Goal: Check status: Check status

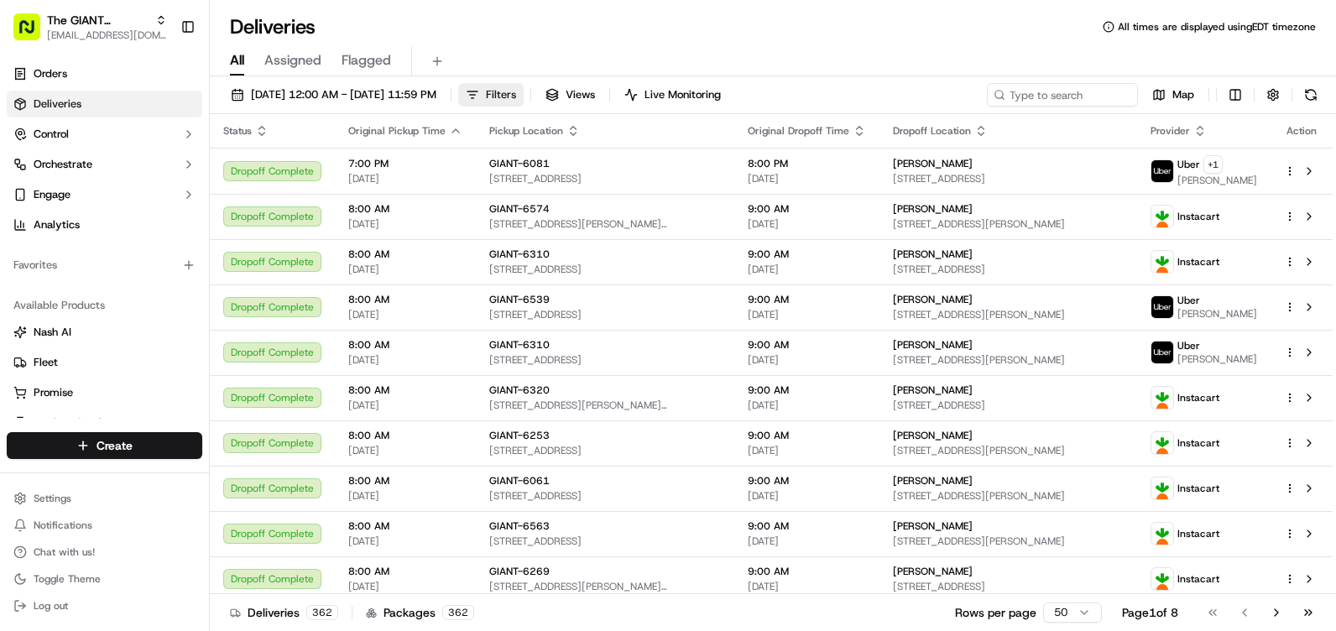
click at [524, 96] on button "Filters" at bounding box center [490, 94] width 65 height 23
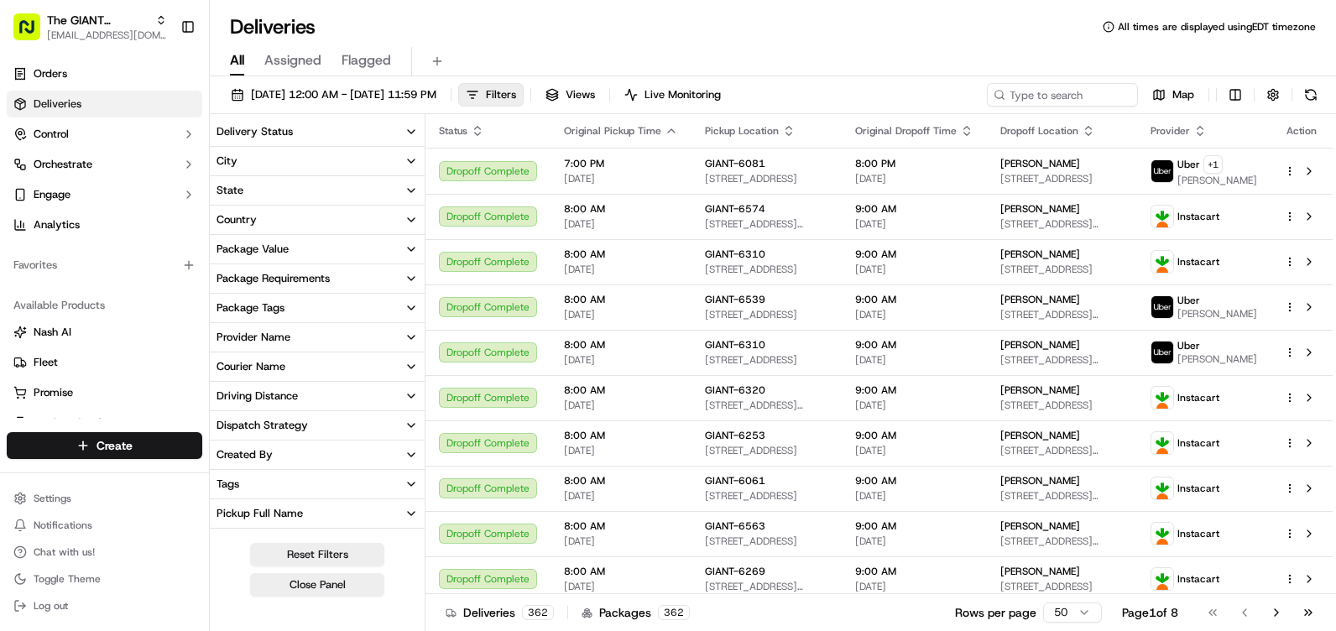
click at [349, 154] on button "City" at bounding box center [317, 161] width 215 height 29
click at [337, 193] on input at bounding box center [327, 192] width 181 height 27
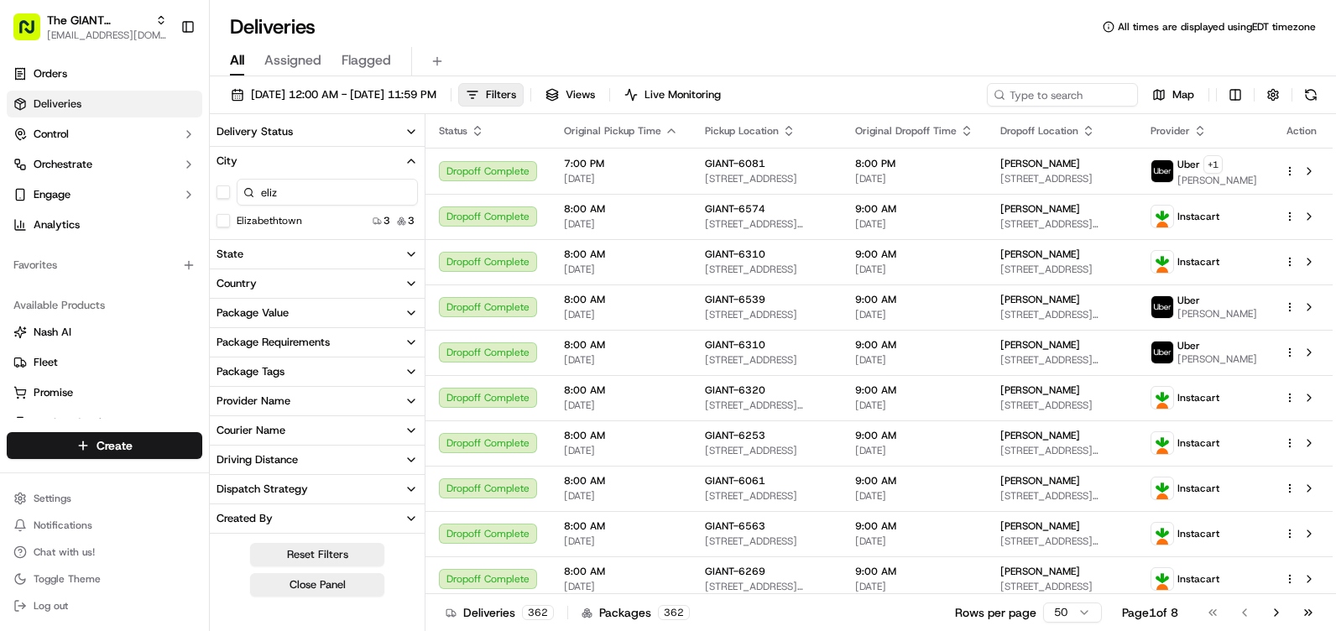
type input "eliz"
click at [282, 225] on label "Elizabethtown" at bounding box center [269, 220] width 65 height 13
click at [230, 225] on button "Elizabethtown" at bounding box center [222, 220] width 13 height 13
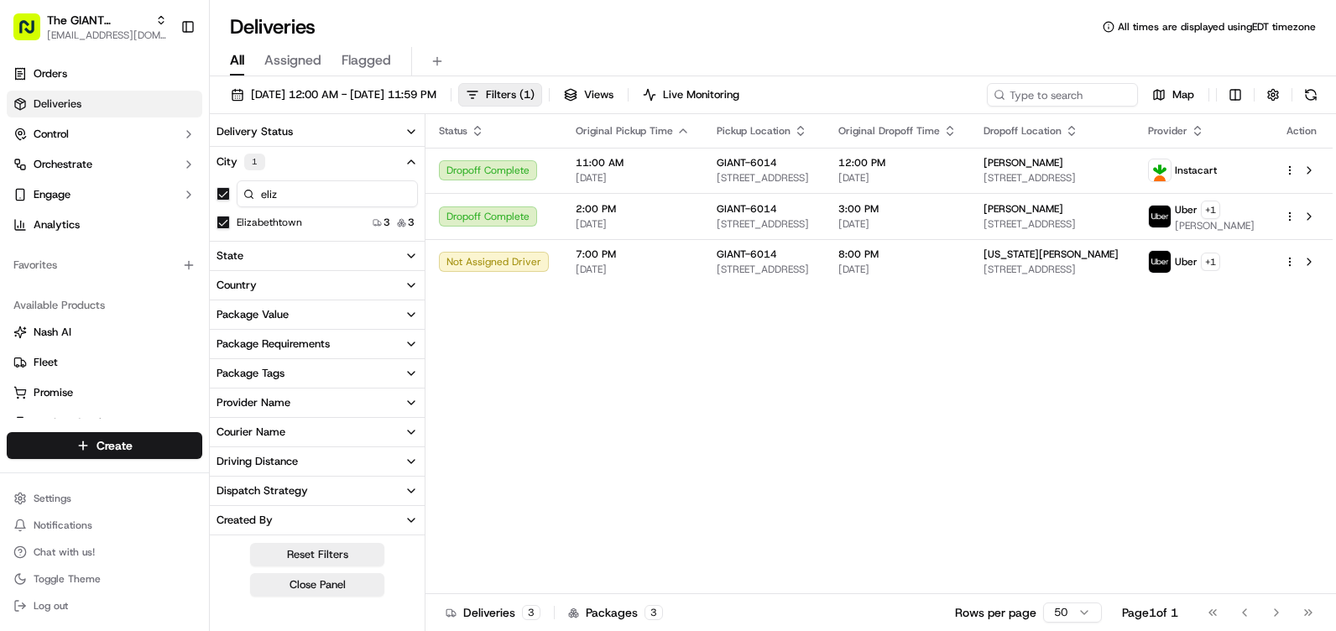
click at [774, 467] on div "Status Original Pickup Time Pickup Location Original Dropoff Time Dropoff Locat…" at bounding box center [878, 354] width 907 height 480
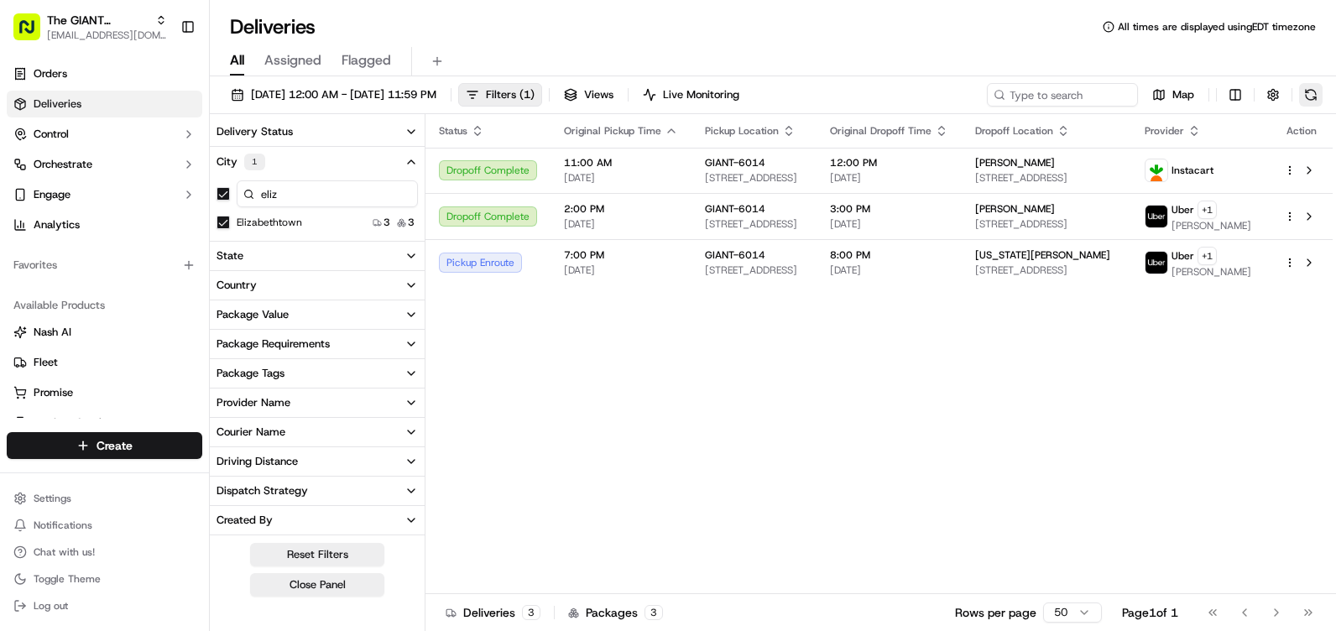
click at [1302, 96] on button at bounding box center [1310, 94] width 23 height 23
click at [1181, 99] on span "Map" at bounding box center [1183, 94] width 22 height 15
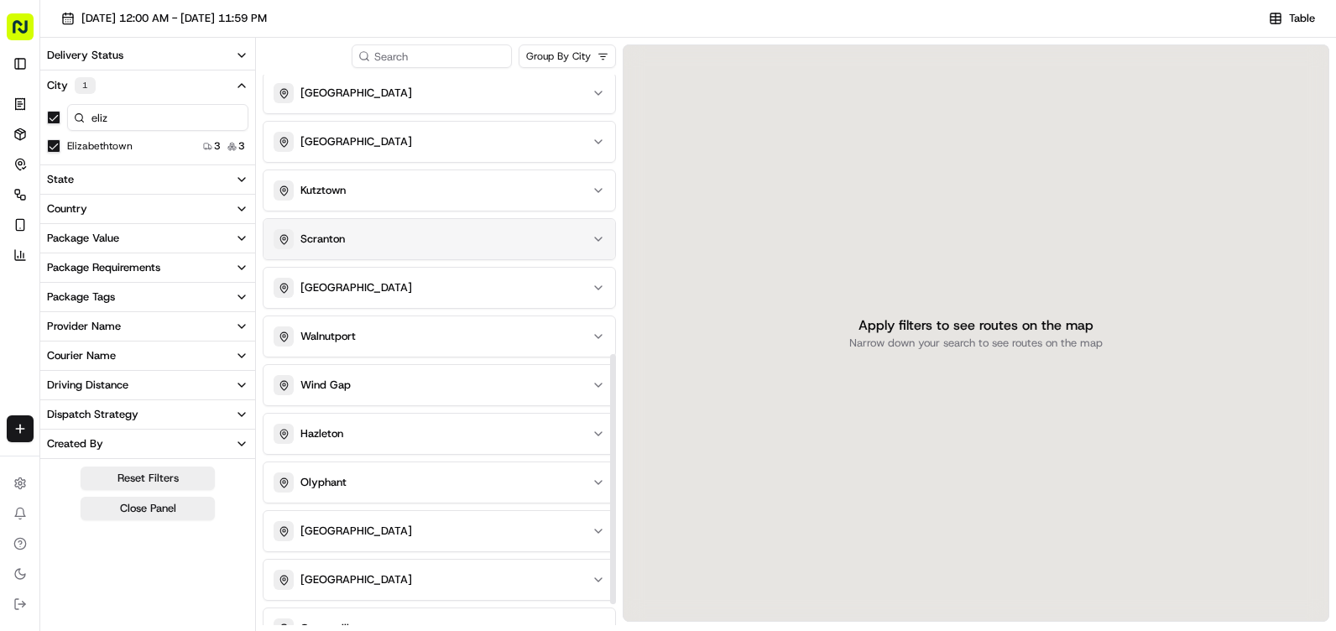
scroll to position [659, 0]
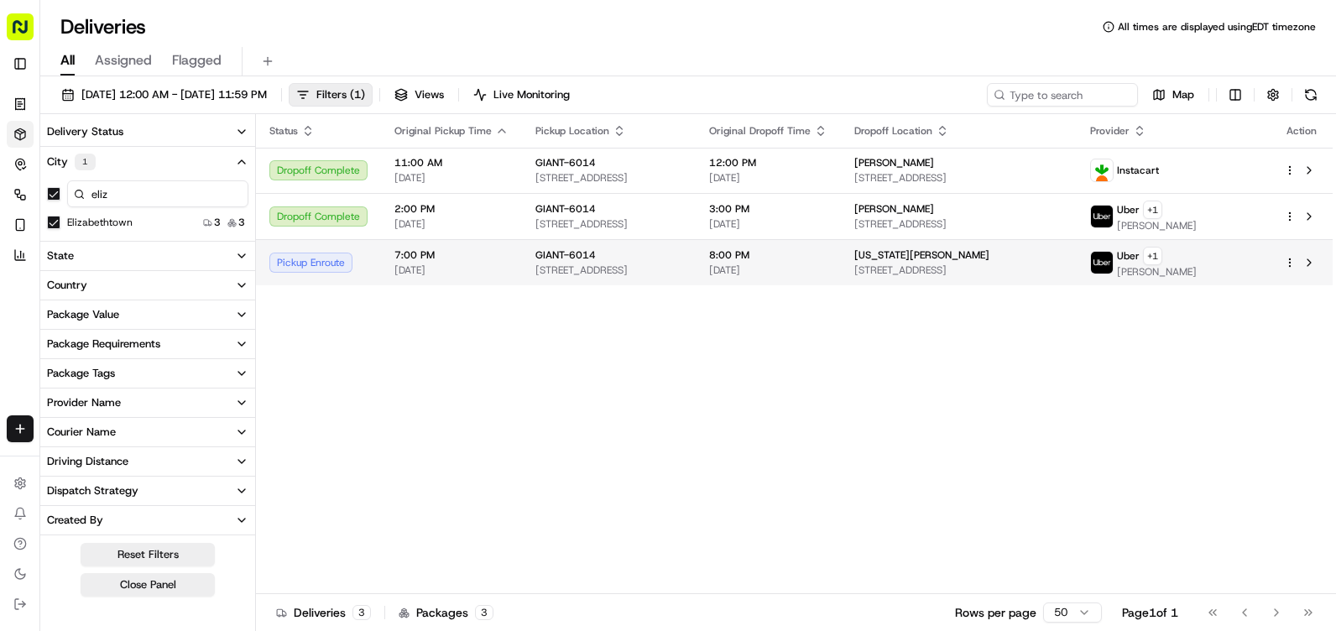
click at [323, 265] on div "Pickup Enroute" at bounding box center [318, 263] width 98 height 20
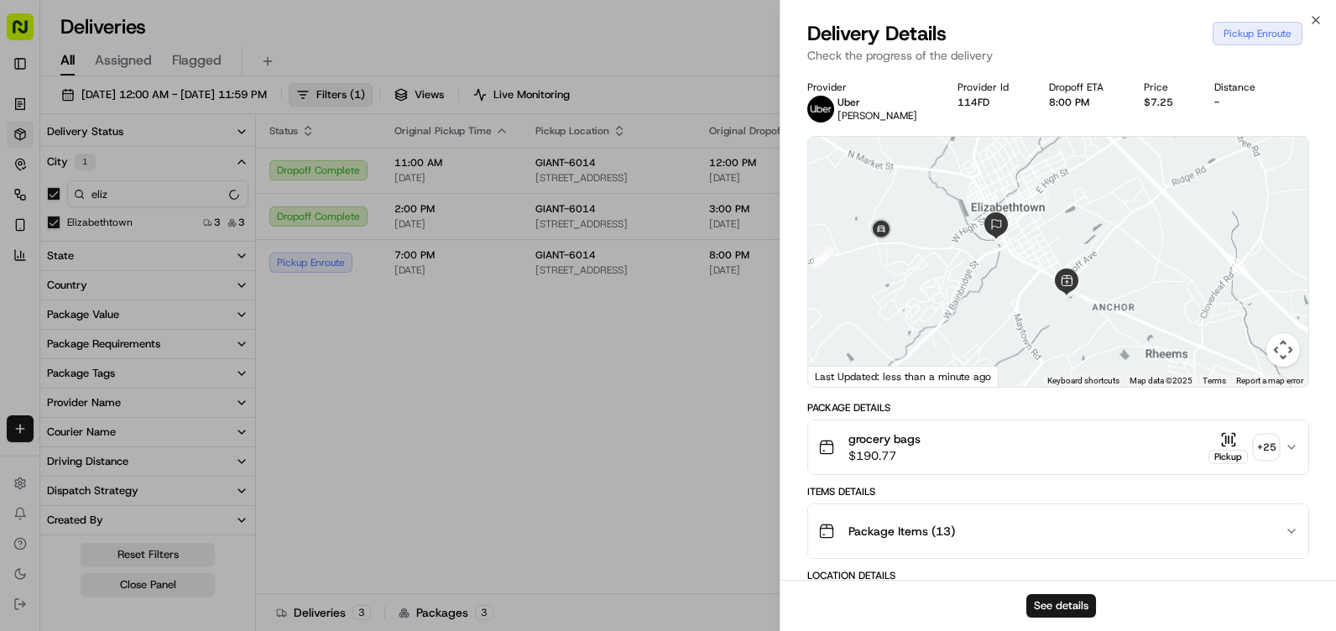
drag, startPoint x: 1002, startPoint y: 211, endPoint x: 1009, endPoint y: 259, distance: 48.3
click at [1009, 259] on div at bounding box center [1058, 262] width 500 height 250
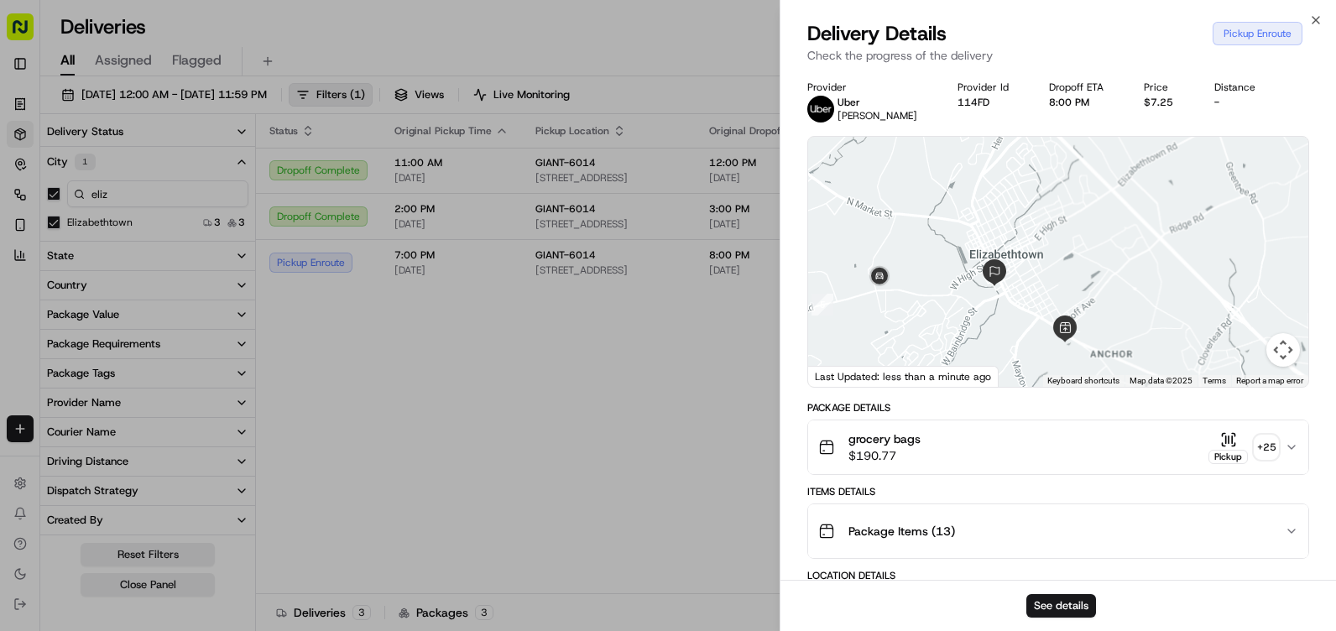
drag, startPoint x: 990, startPoint y: 285, endPoint x: 988, endPoint y: 322, distance: 37.0
click at [988, 322] on div at bounding box center [1058, 262] width 500 height 250
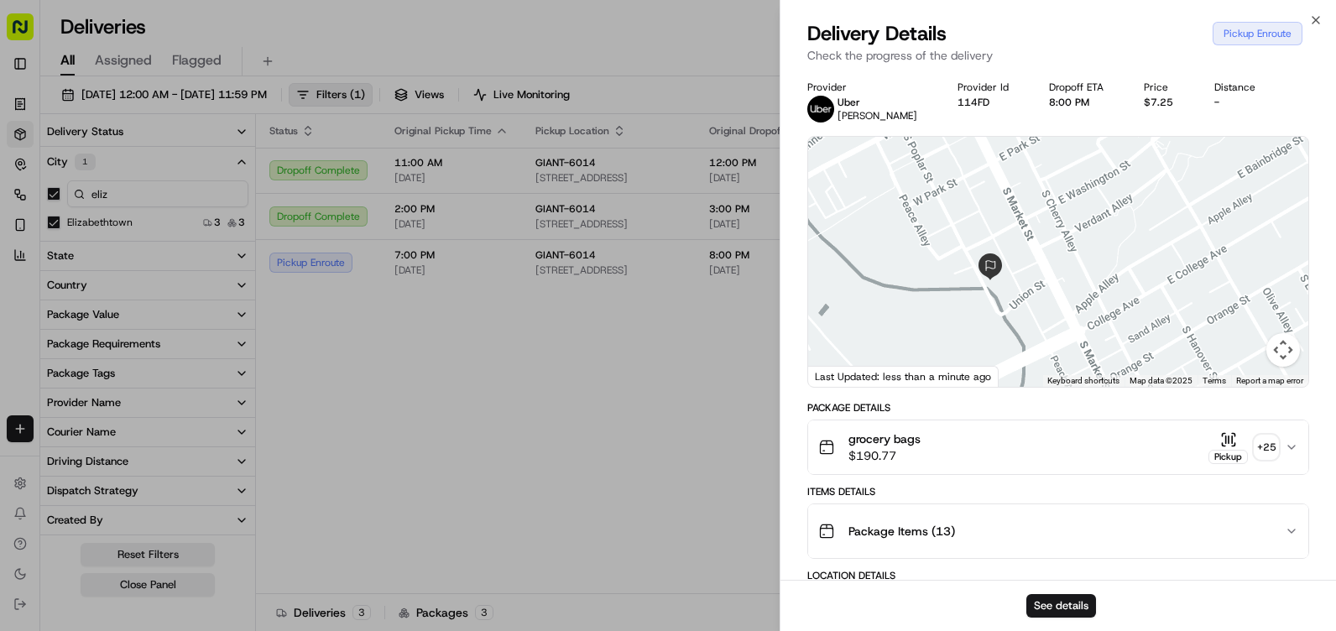
drag, startPoint x: 986, startPoint y: 321, endPoint x: 1018, endPoint y: 229, distance: 96.9
click at [1018, 229] on div at bounding box center [1058, 262] width 500 height 250
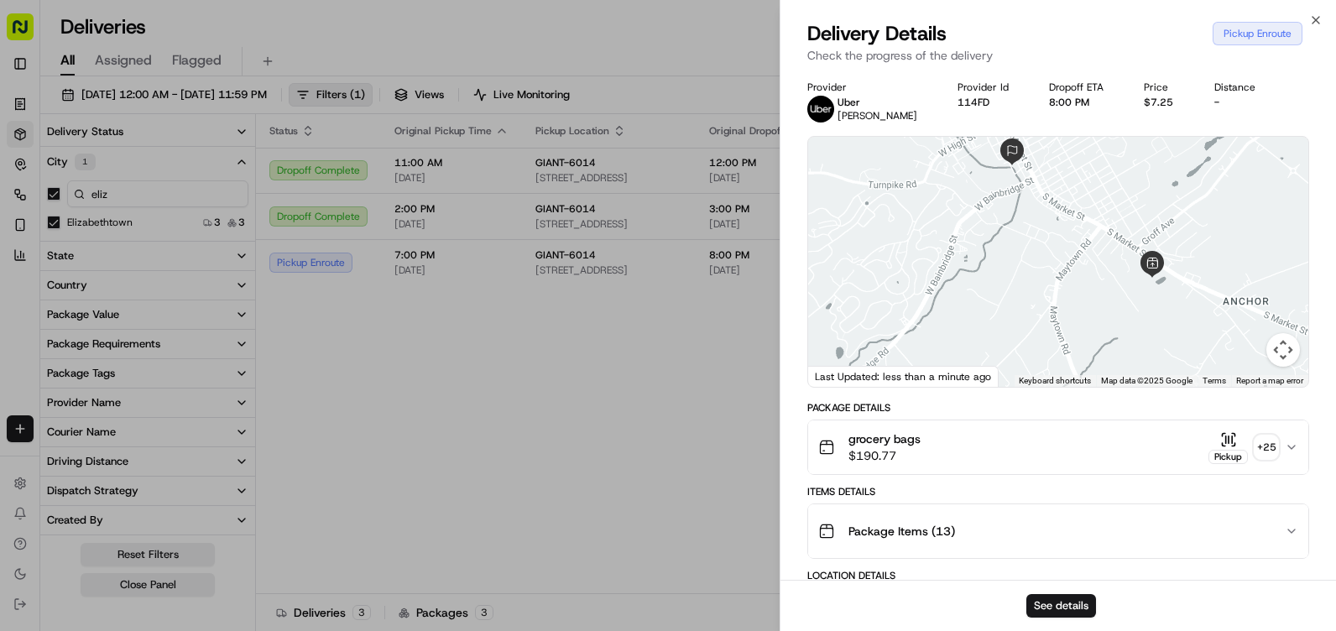
drag, startPoint x: 1097, startPoint y: 278, endPoint x: 1063, endPoint y: 163, distance: 119.7
click at [1063, 152] on div at bounding box center [1058, 262] width 500 height 250
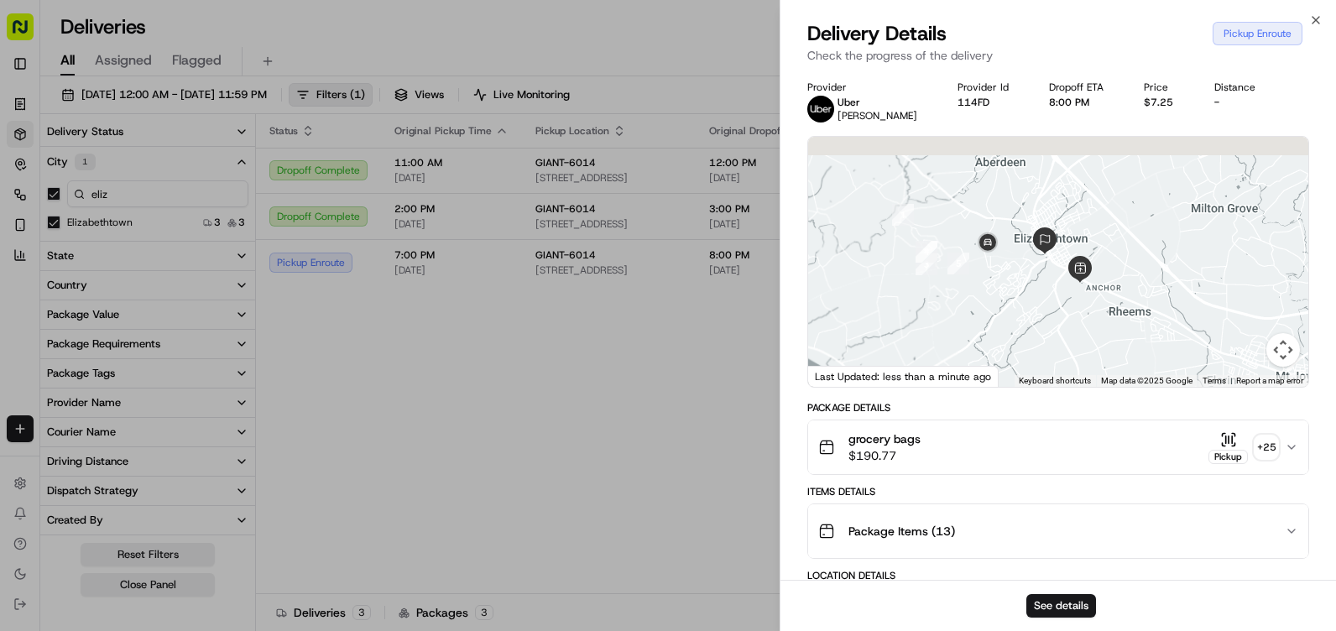
click at [1057, 277] on div at bounding box center [1058, 262] width 500 height 250
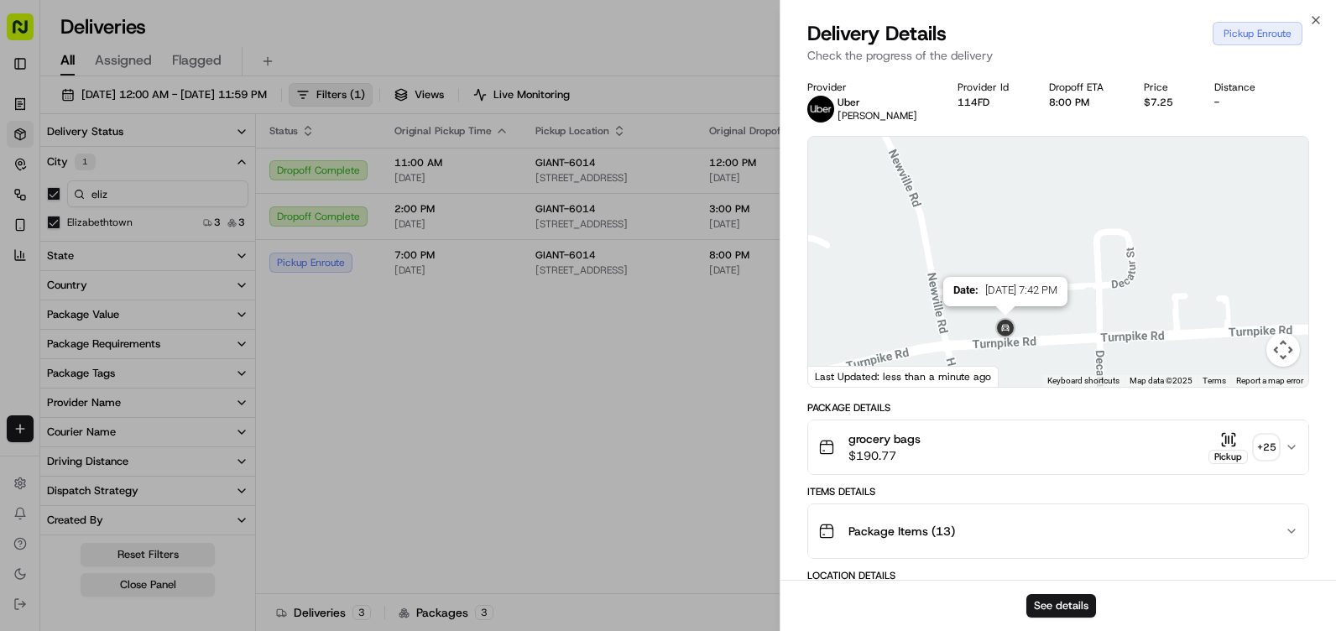
click at [1004, 330] on img at bounding box center [1005, 328] width 27 height 27
click at [1306, 22] on div "Delivery Details Pickup Enroute" at bounding box center [1058, 33] width 502 height 27
click at [1311, 20] on icon "button" at bounding box center [1315, 19] width 13 height 13
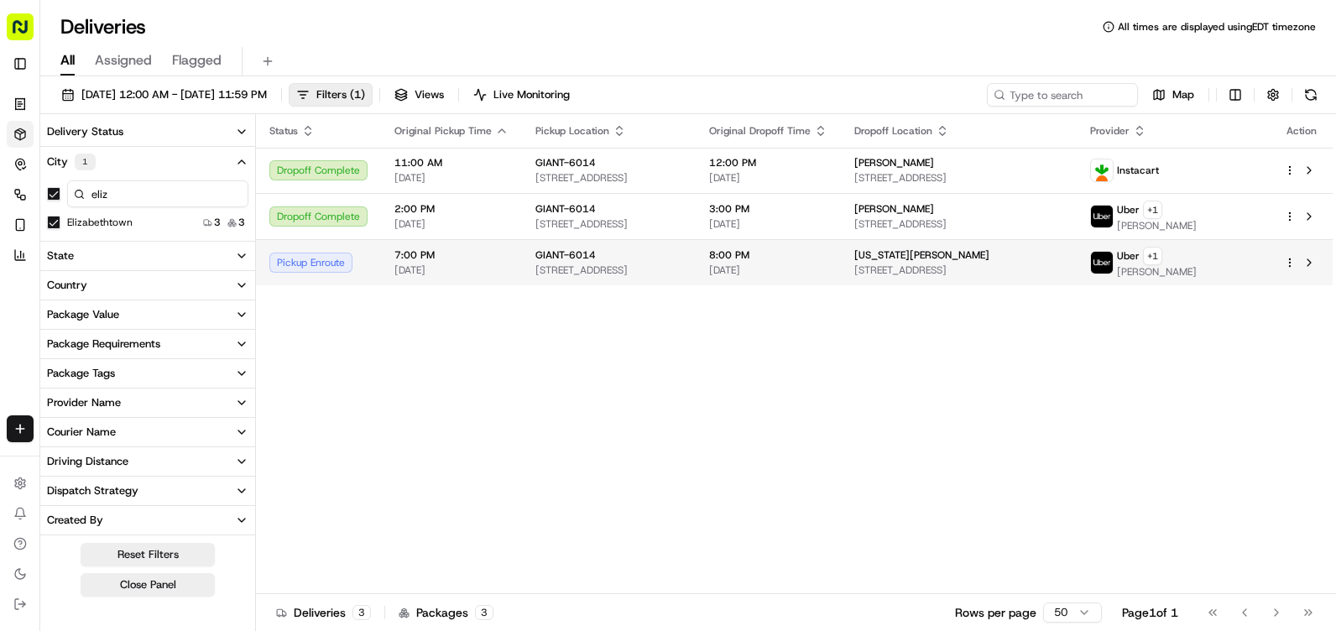
click at [1196, 267] on span "[PERSON_NAME]" at bounding box center [1157, 271] width 80 height 13
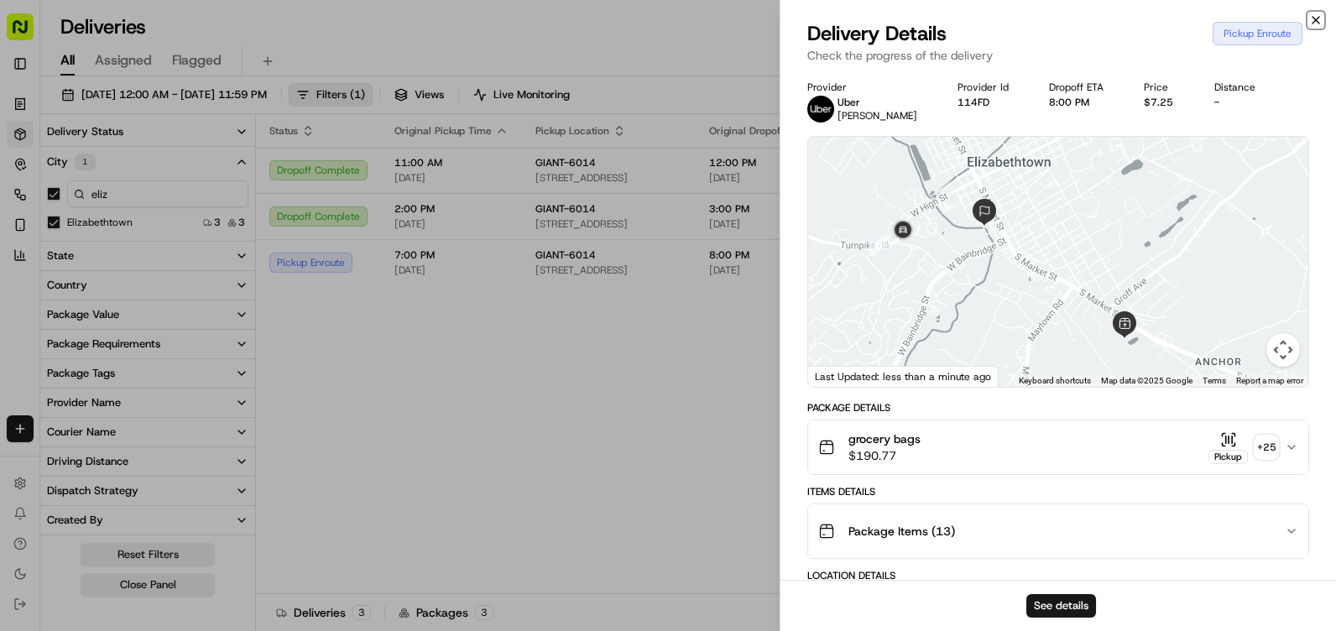
click at [1311, 17] on icon "button" at bounding box center [1315, 19] width 13 height 13
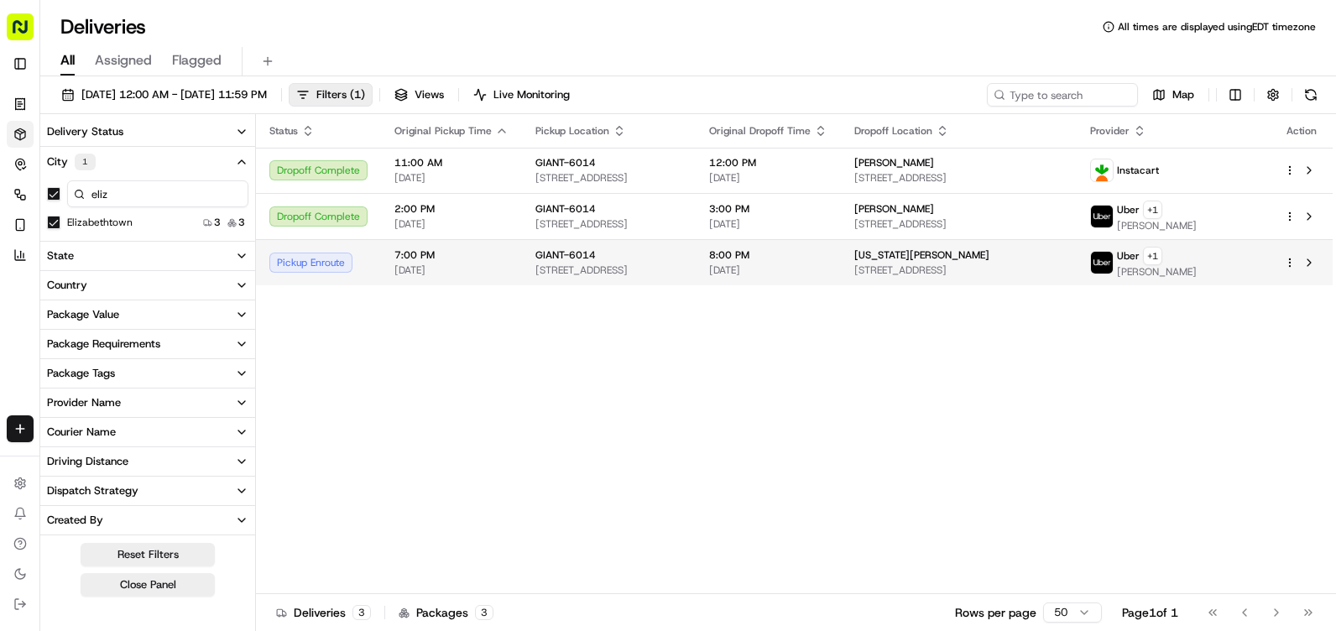
click at [1139, 258] on span "Uber" at bounding box center [1128, 255] width 23 height 13
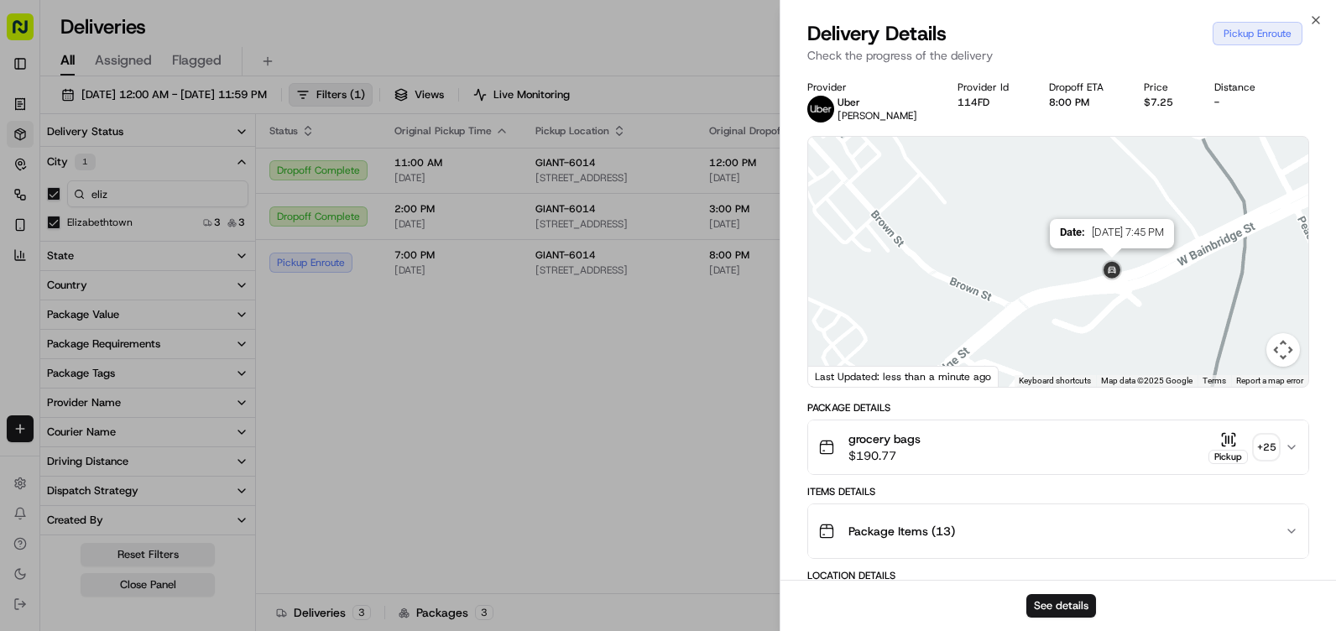
drag, startPoint x: 1133, startPoint y: 276, endPoint x: 1122, endPoint y: 272, distance: 11.7
click at [1122, 272] on img at bounding box center [1111, 271] width 27 height 27
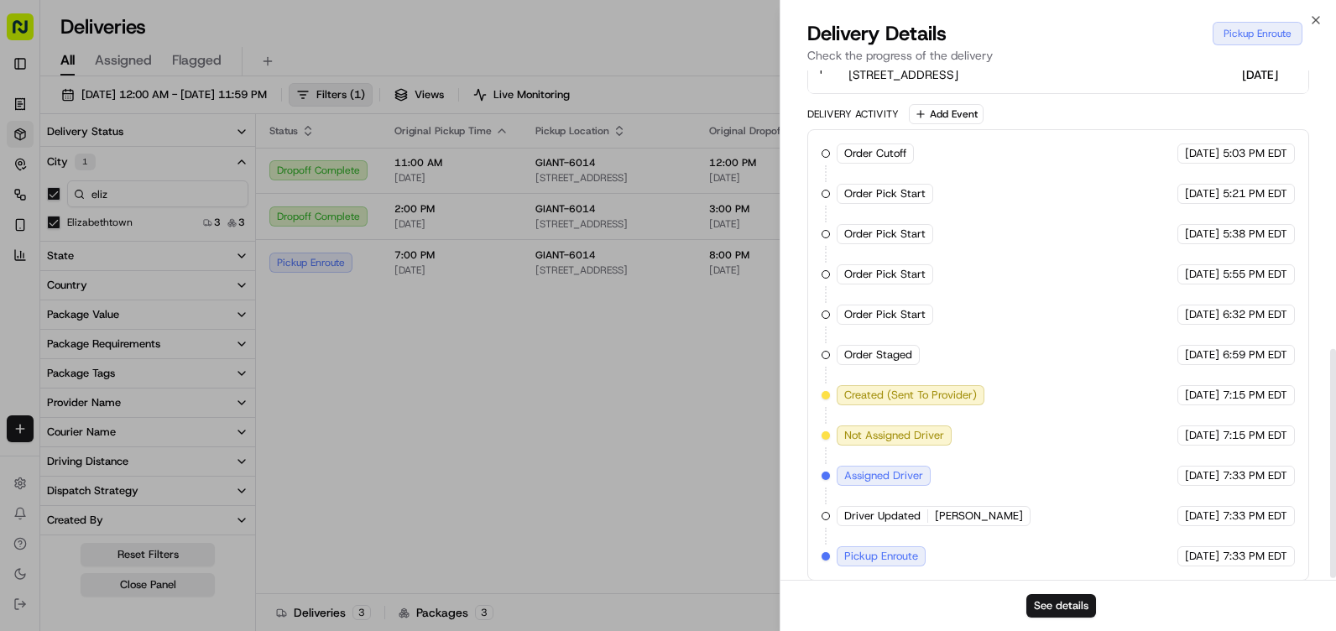
scroll to position [622, 0]
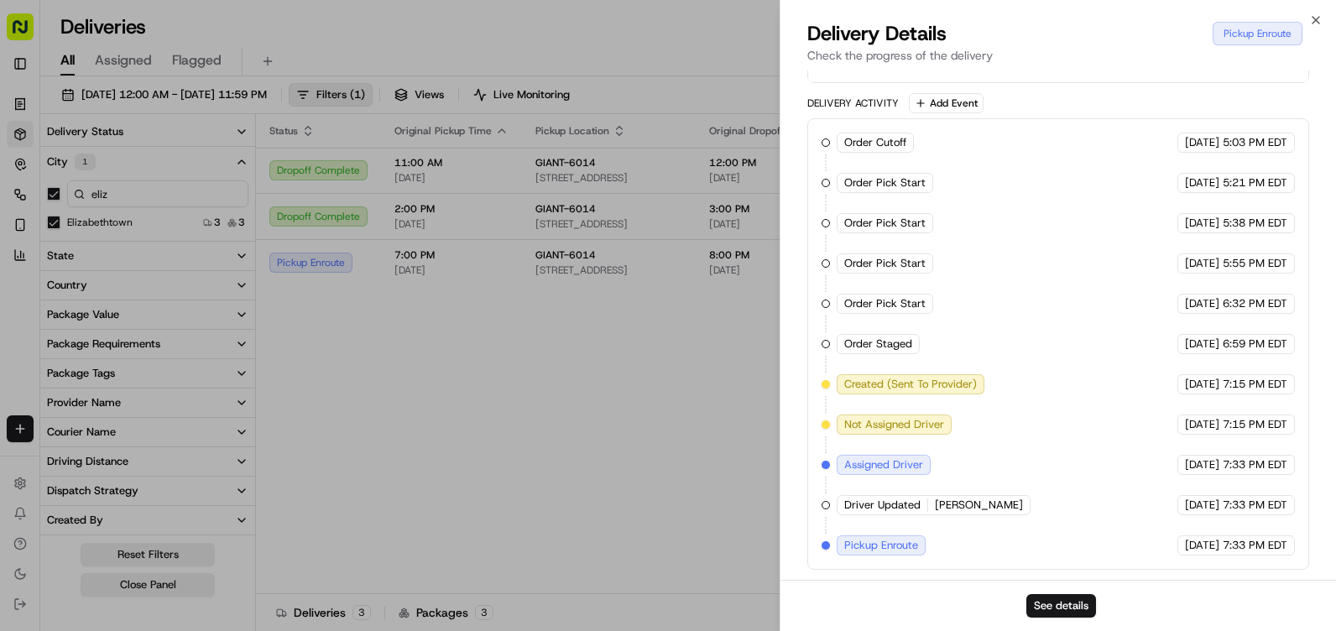
click at [1318, 7] on div "Close Delivery Details Pickup Enroute Check the progress of the delivery Provid…" at bounding box center [1057, 315] width 556 height 631
click at [1316, 10] on div "Close Delivery Details Pickup Enroute Check the progress of the delivery Provid…" at bounding box center [1057, 315] width 556 height 631
click at [1316, 19] on icon "button" at bounding box center [1315, 20] width 7 height 7
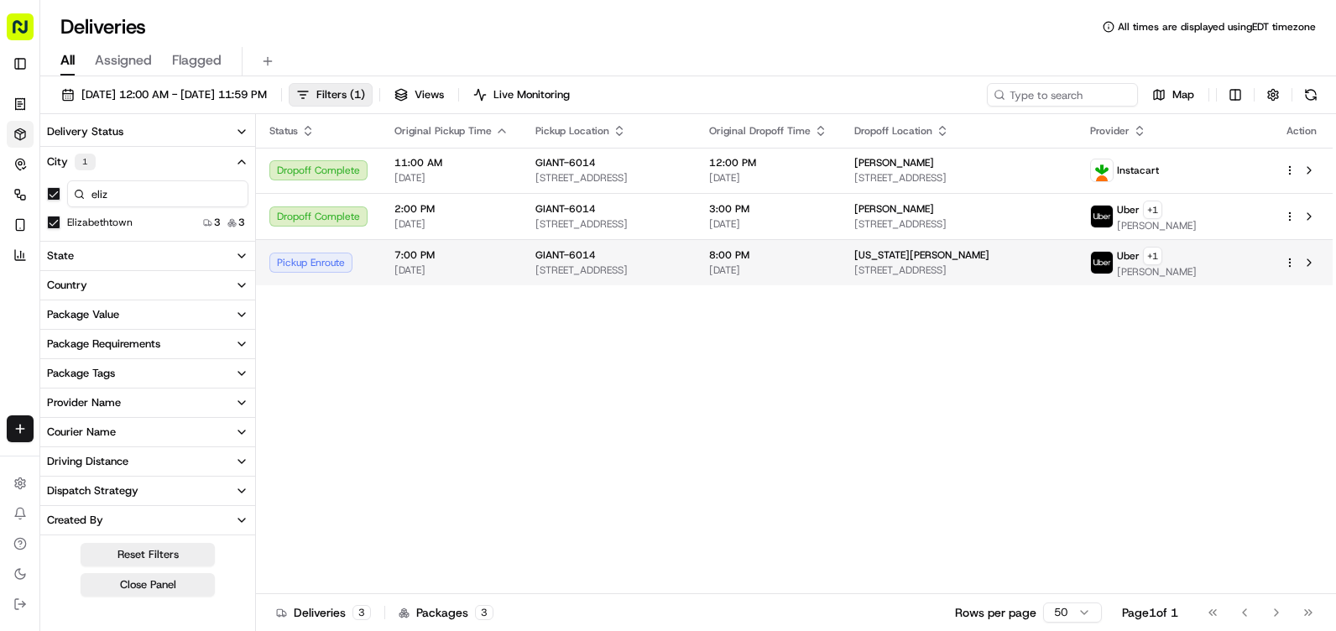
click at [1139, 253] on span "Uber" at bounding box center [1128, 255] width 23 height 13
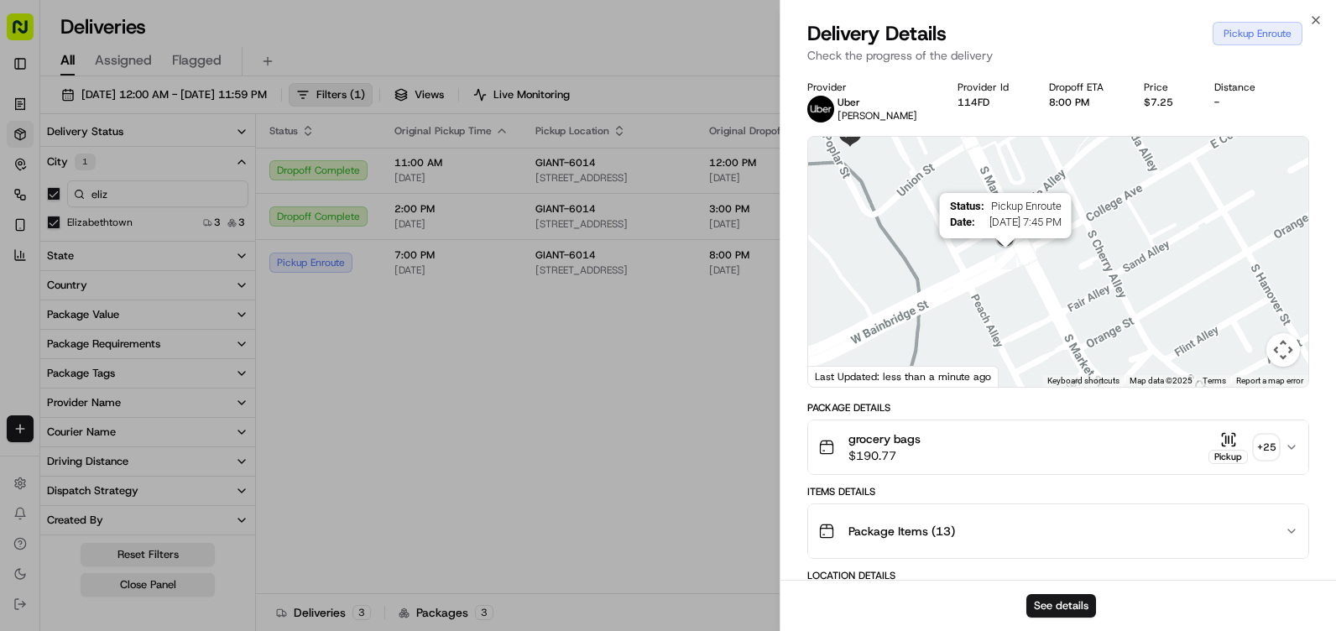
click at [1006, 263] on img "7" at bounding box center [1005, 259] width 22 height 22
click at [1006, 246] on img at bounding box center [1005, 239] width 27 height 27
drag, startPoint x: 1122, startPoint y: 107, endPoint x: 1149, endPoint y: 100, distance: 27.7
click at [1149, 100] on div "$7.25" at bounding box center [1165, 102] width 43 height 13
drag, startPoint x: 1149, startPoint y: 100, endPoint x: 1134, endPoint y: 51, distance: 50.7
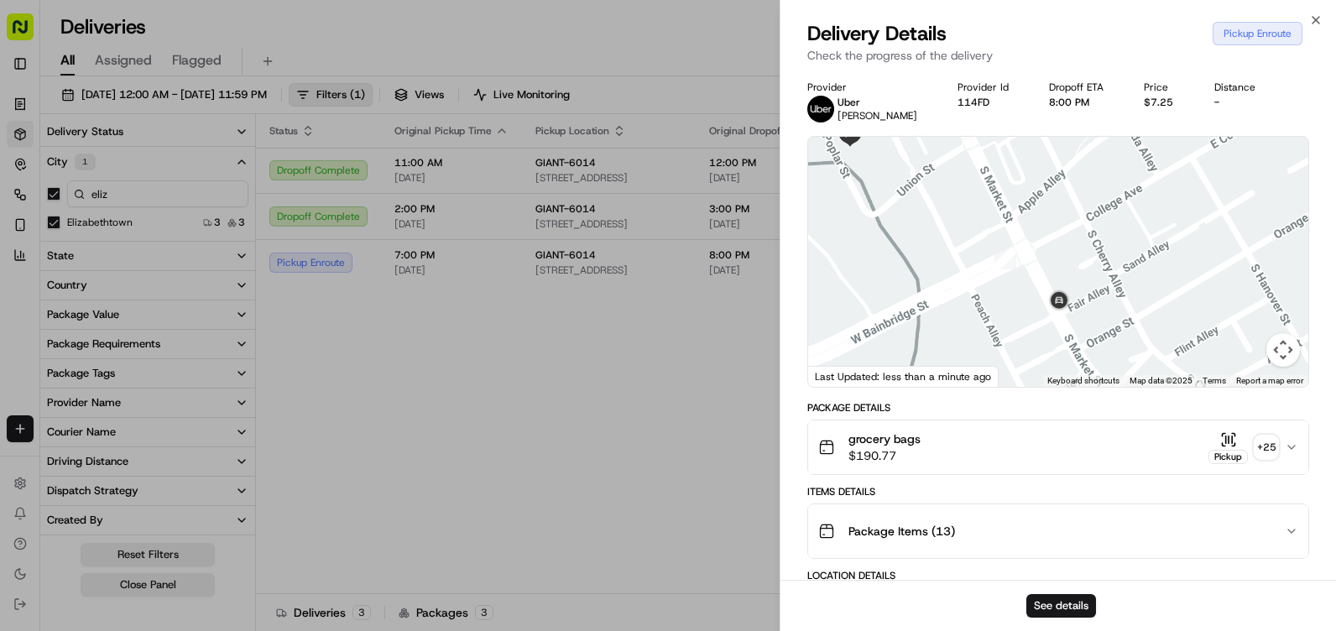
click at [1134, 51] on p "Check the progress of the delivery" at bounding box center [1058, 55] width 502 height 17
click at [1312, 18] on icon "button" at bounding box center [1315, 19] width 13 height 13
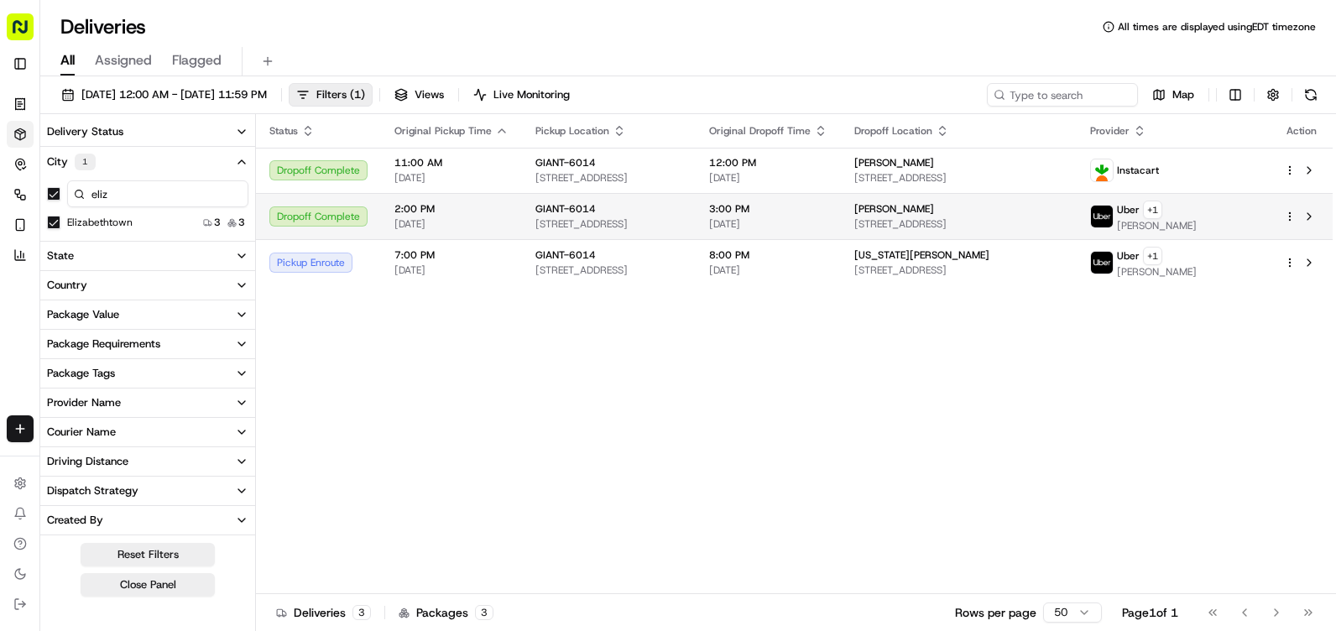
click at [1196, 216] on div "Uber + 1" at bounding box center [1157, 210] width 80 height 18
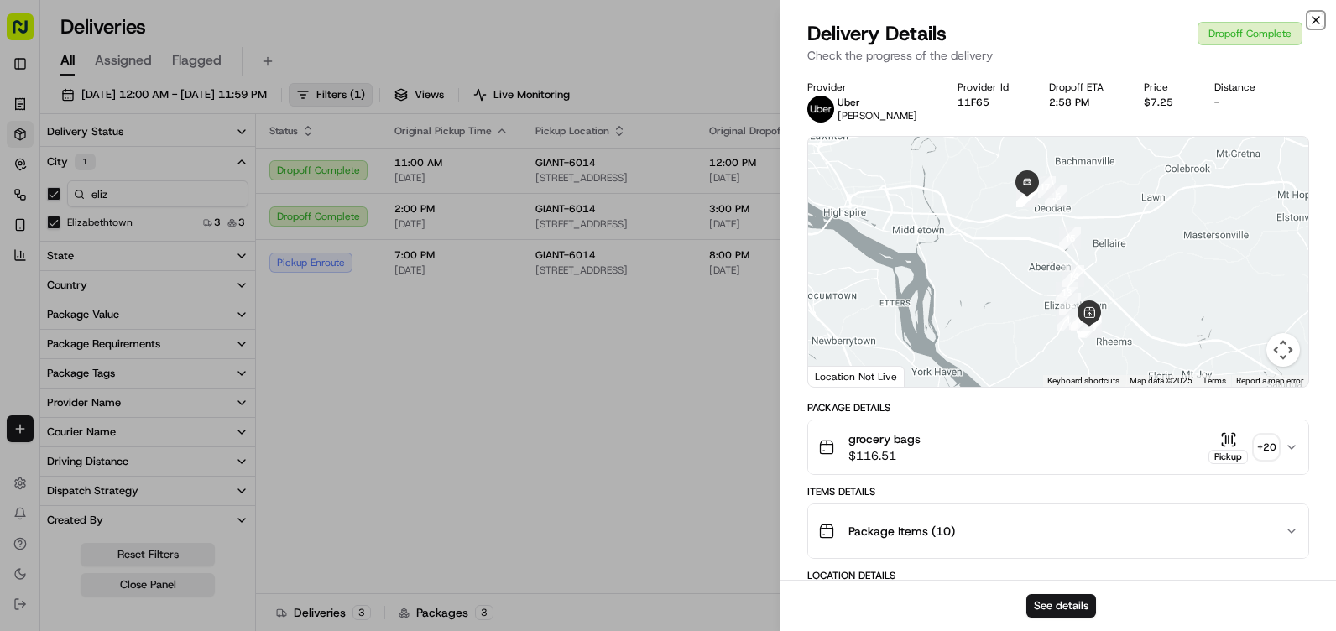
click at [1321, 18] on icon "button" at bounding box center [1315, 19] width 13 height 13
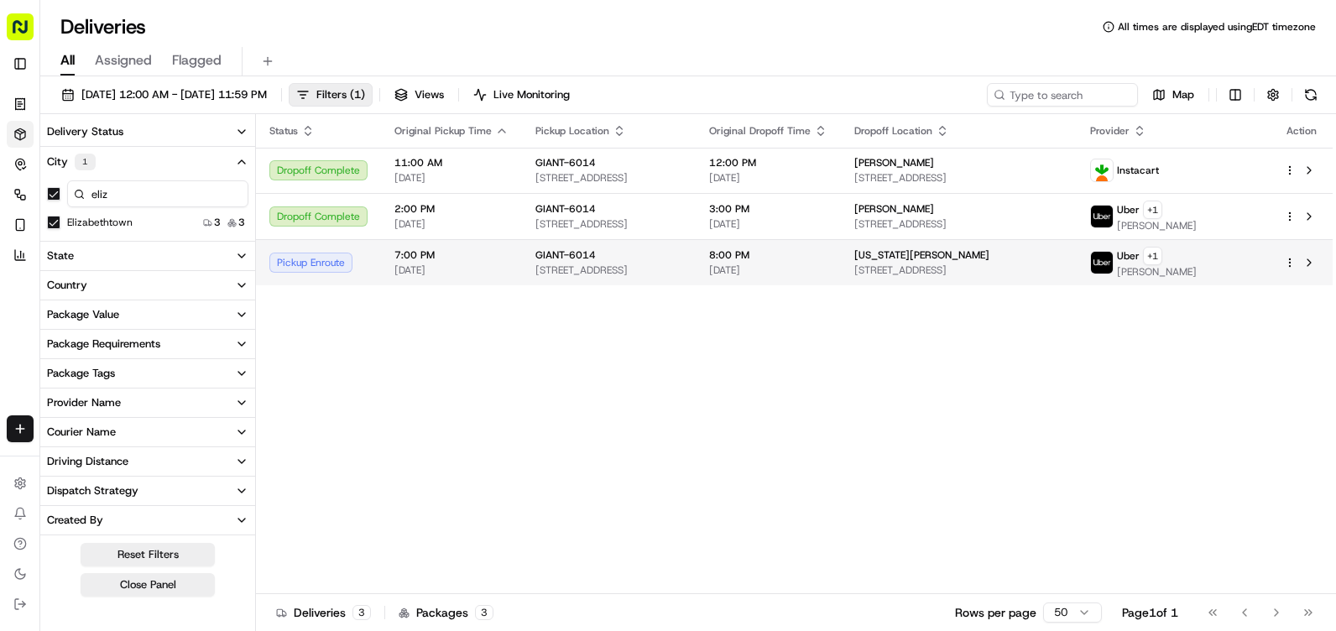
click at [1196, 266] on span "[PERSON_NAME]" at bounding box center [1157, 271] width 80 height 13
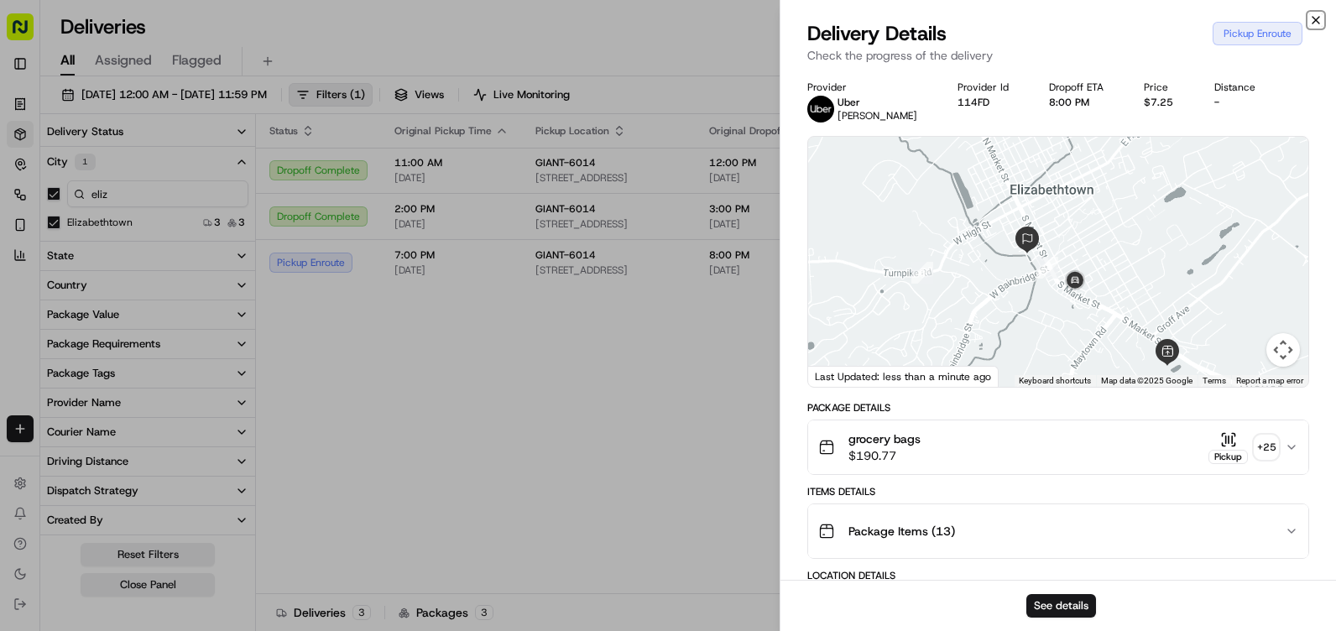
click at [1309, 18] on icon "button" at bounding box center [1315, 19] width 13 height 13
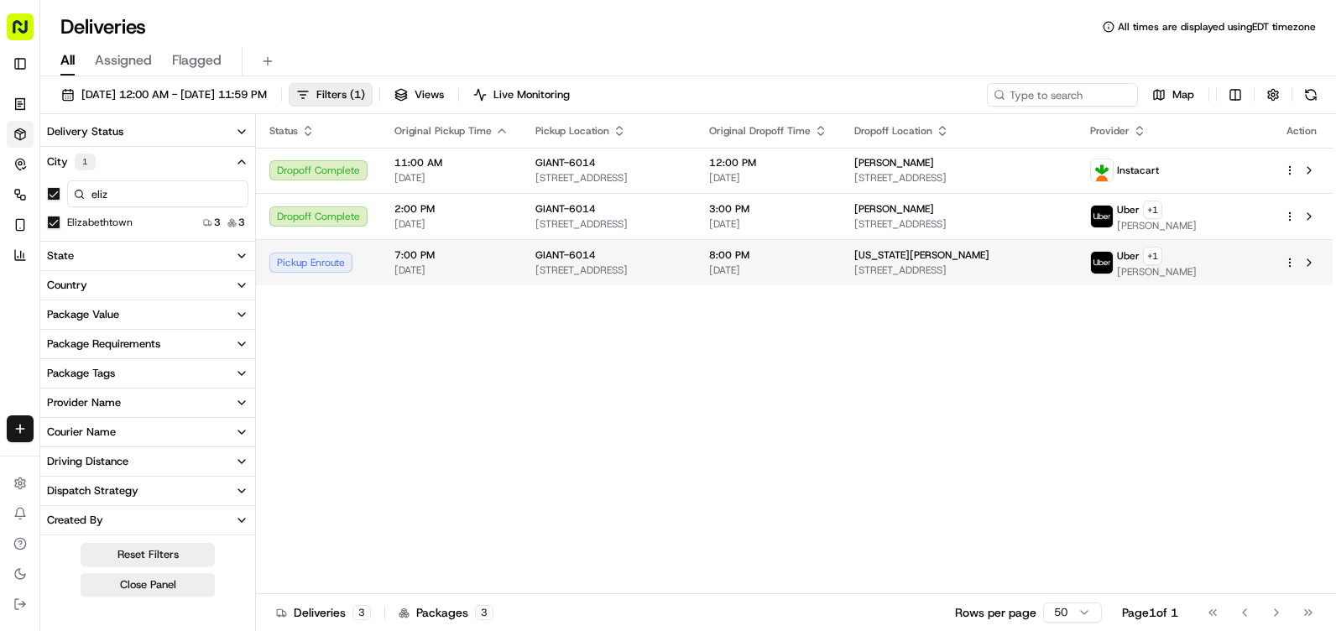
click at [1139, 262] on span "Uber" at bounding box center [1128, 255] width 23 height 13
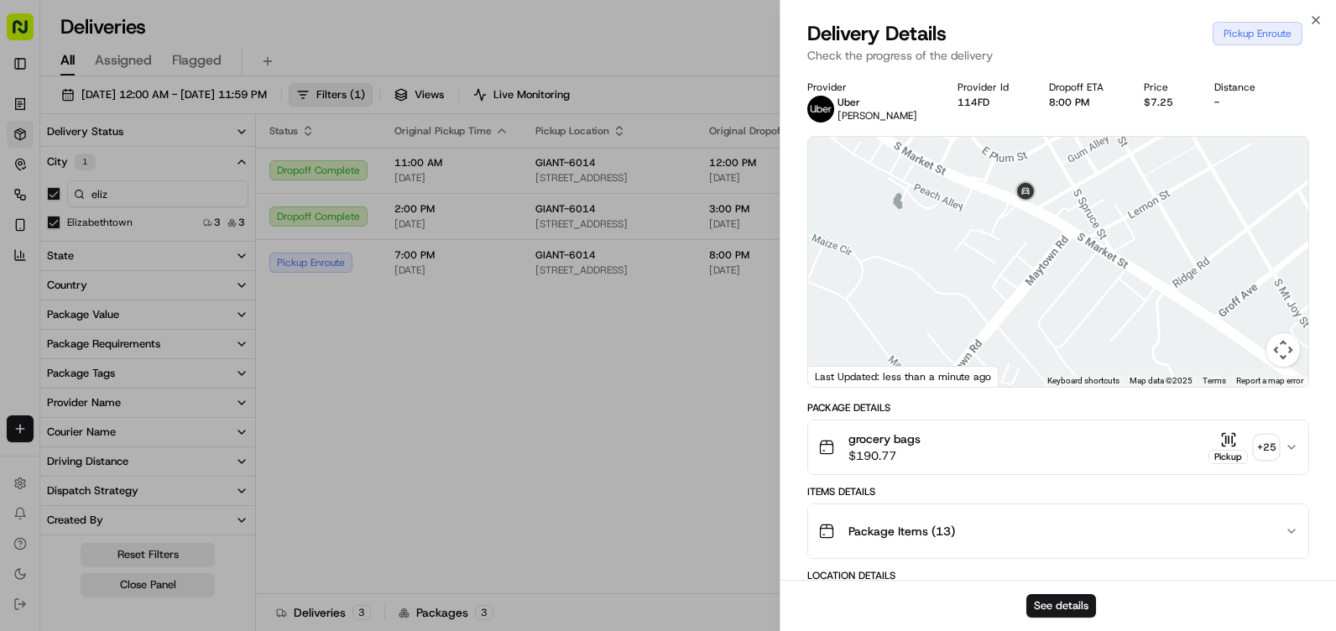
drag, startPoint x: 1061, startPoint y: 277, endPoint x: 1052, endPoint y: 206, distance: 71.9
click at [1052, 206] on div at bounding box center [1058, 262] width 500 height 250
click at [1316, 18] on icon "button" at bounding box center [1315, 19] width 13 height 13
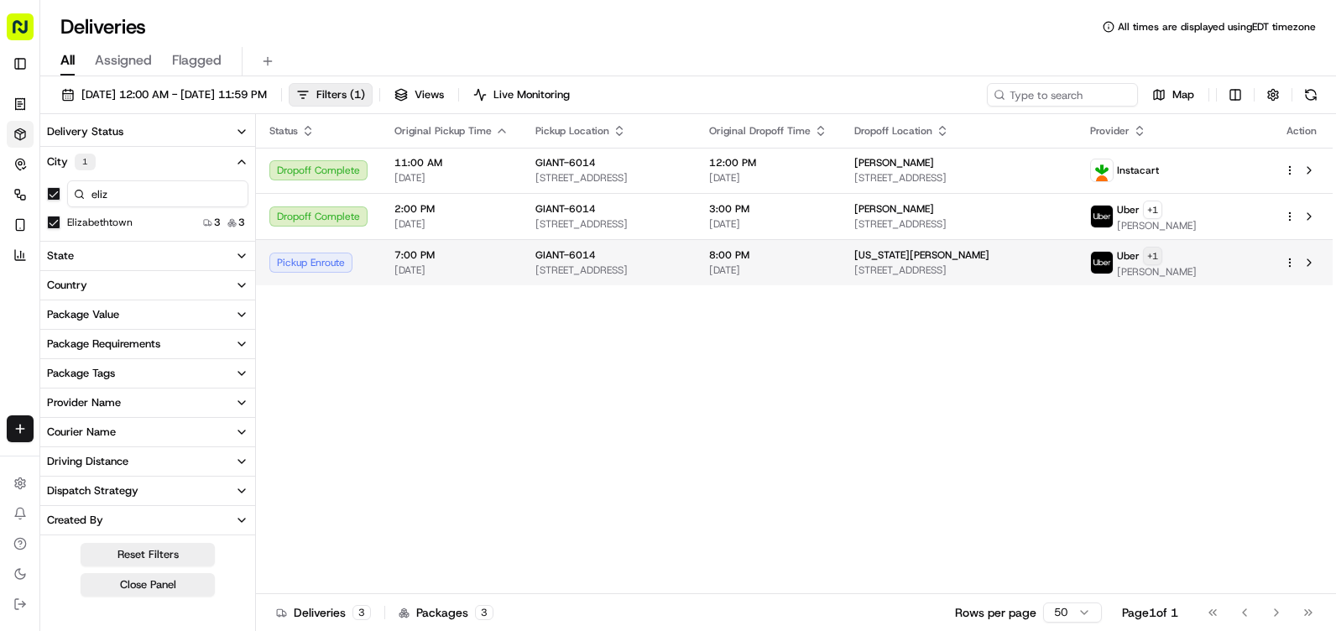
click at [1243, 263] on body "The GIANT Company [EMAIL_ADDRESS][DOMAIN_NAME] Toggle Sidebar Orders Deliveries…" at bounding box center [668, 315] width 1336 height 631
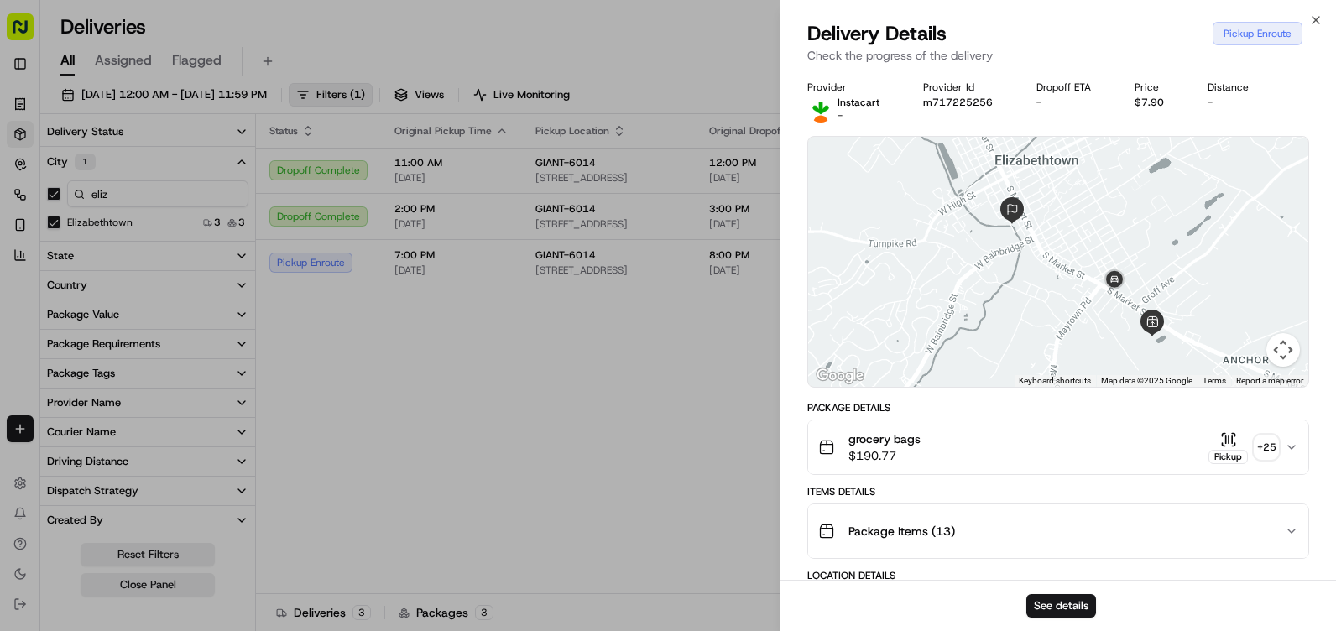
click at [1307, 16] on div "Close Delivery Details Pickup Enroute Check the progress of the delivery Provid…" at bounding box center [1057, 315] width 556 height 631
click at [1313, 17] on icon "button" at bounding box center [1315, 19] width 13 height 13
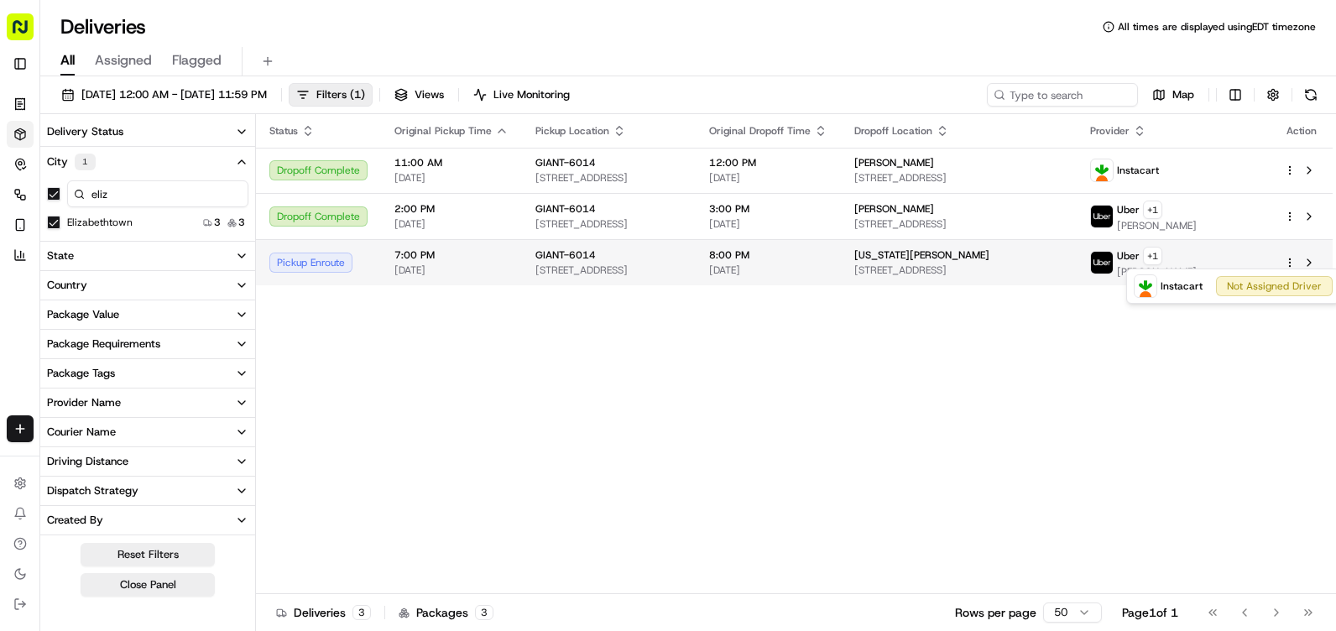
click at [1228, 243] on td "Uber + 1 [PERSON_NAME]" at bounding box center [1173, 262] width 194 height 46
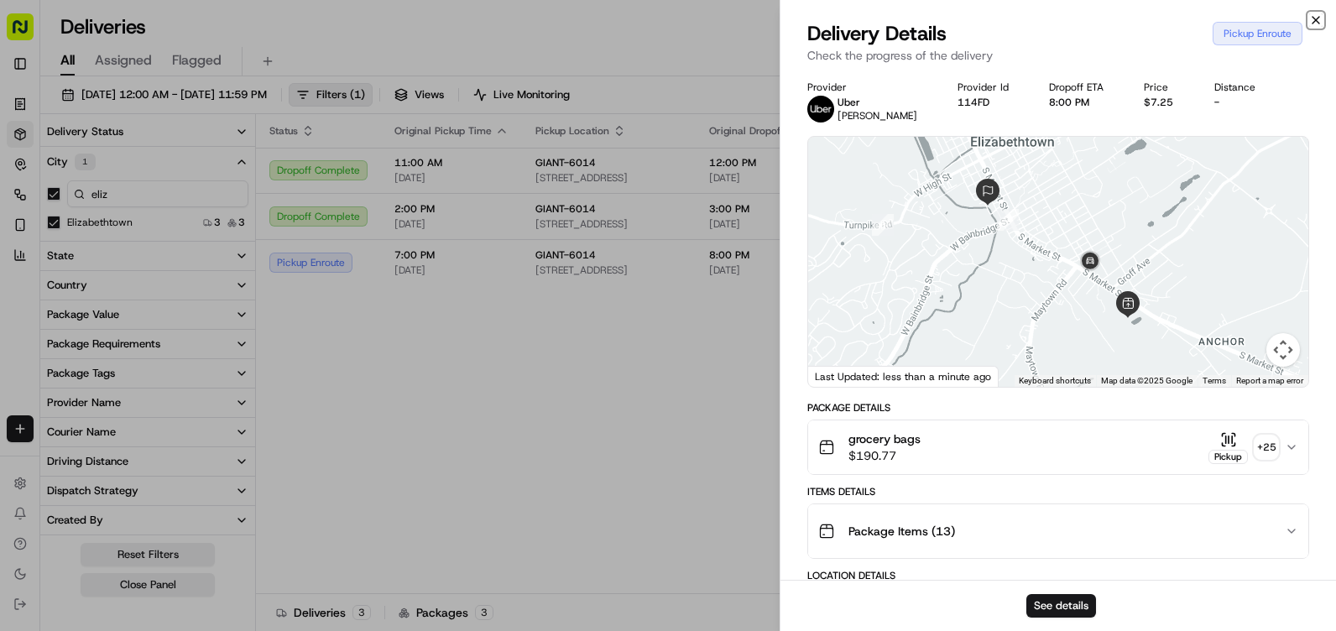
click at [1315, 21] on icon "button" at bounding box center [1315, 20] width 7 height 7
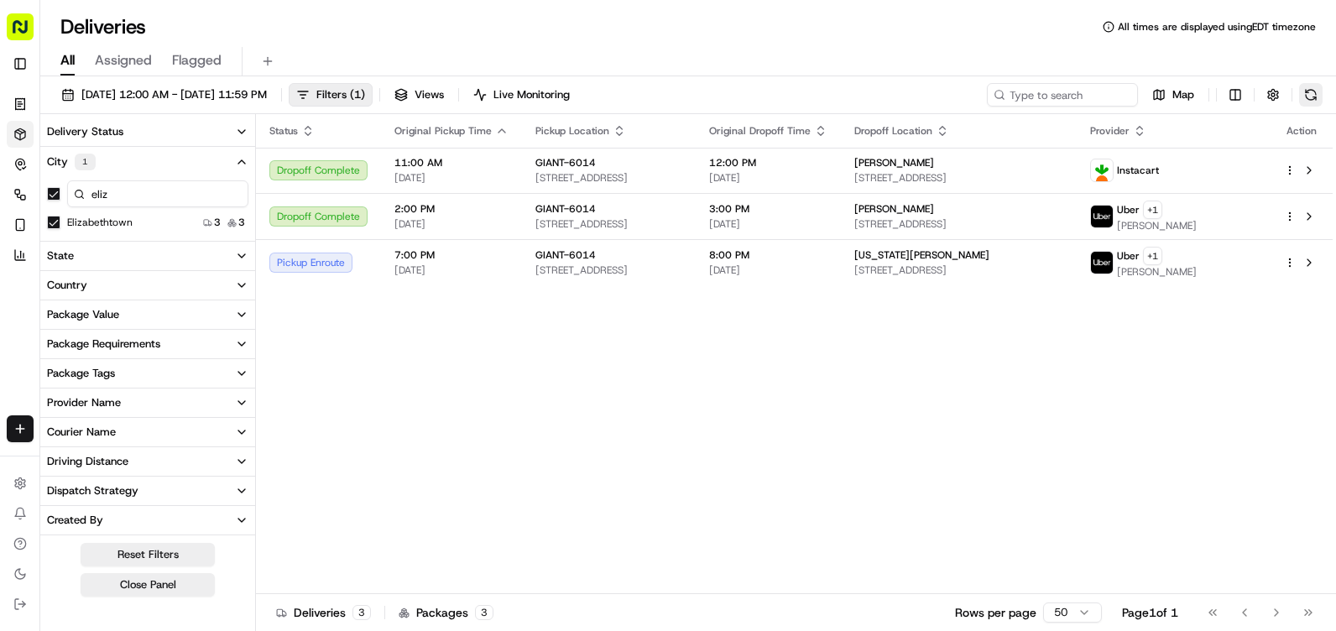
click at [1316, 105] on button at bounding box center [1310, 94] width 23 height 23
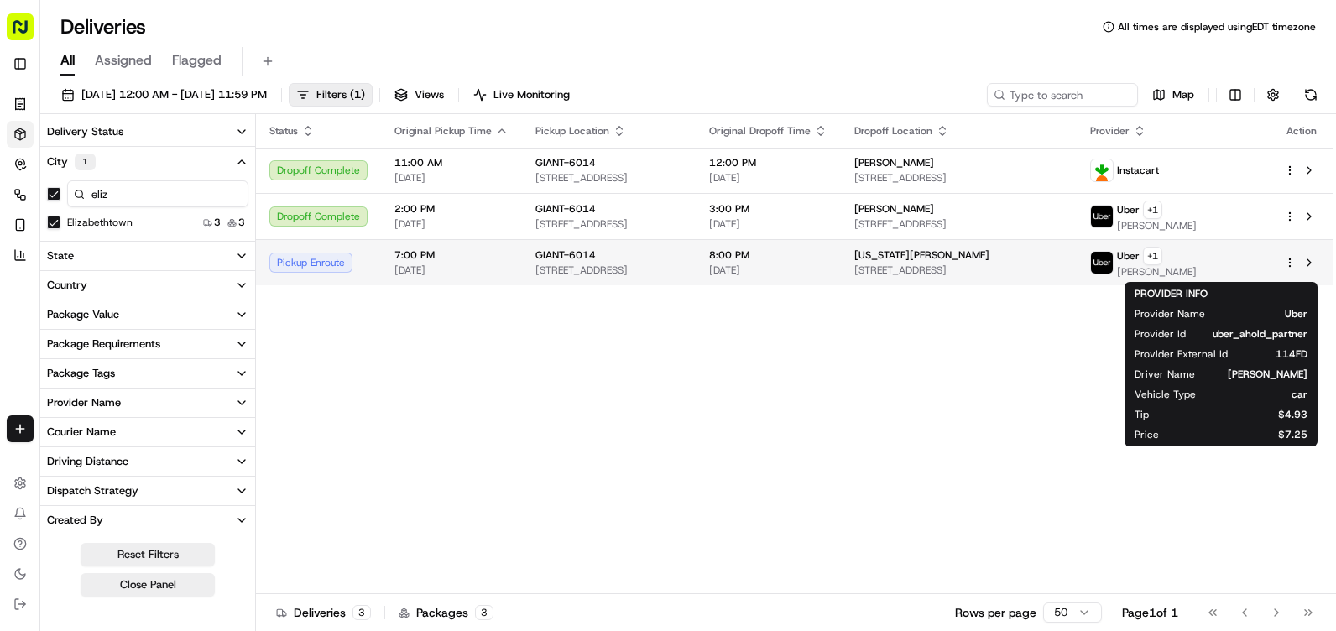
click at [1139, 255] on span "Uber" at bounding box center [1128, 255] width 23 height 13
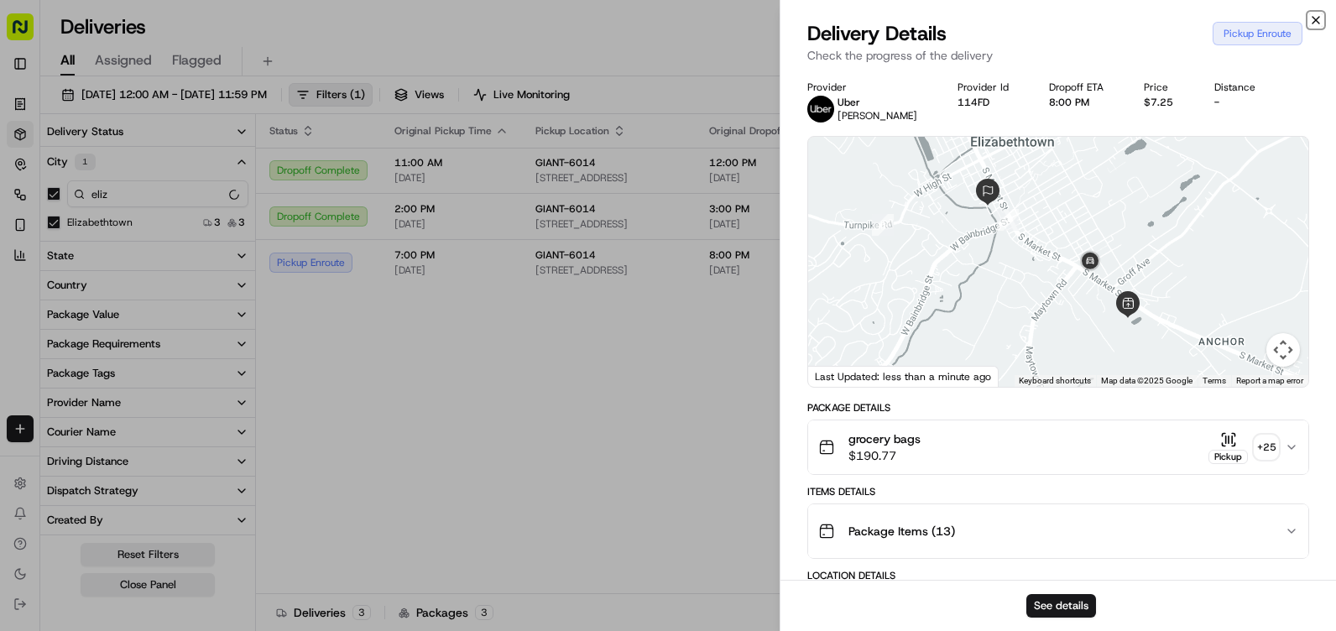
click at [1318, 18] on icon "button" at bounding box center [1315, 20] width 7 height 7
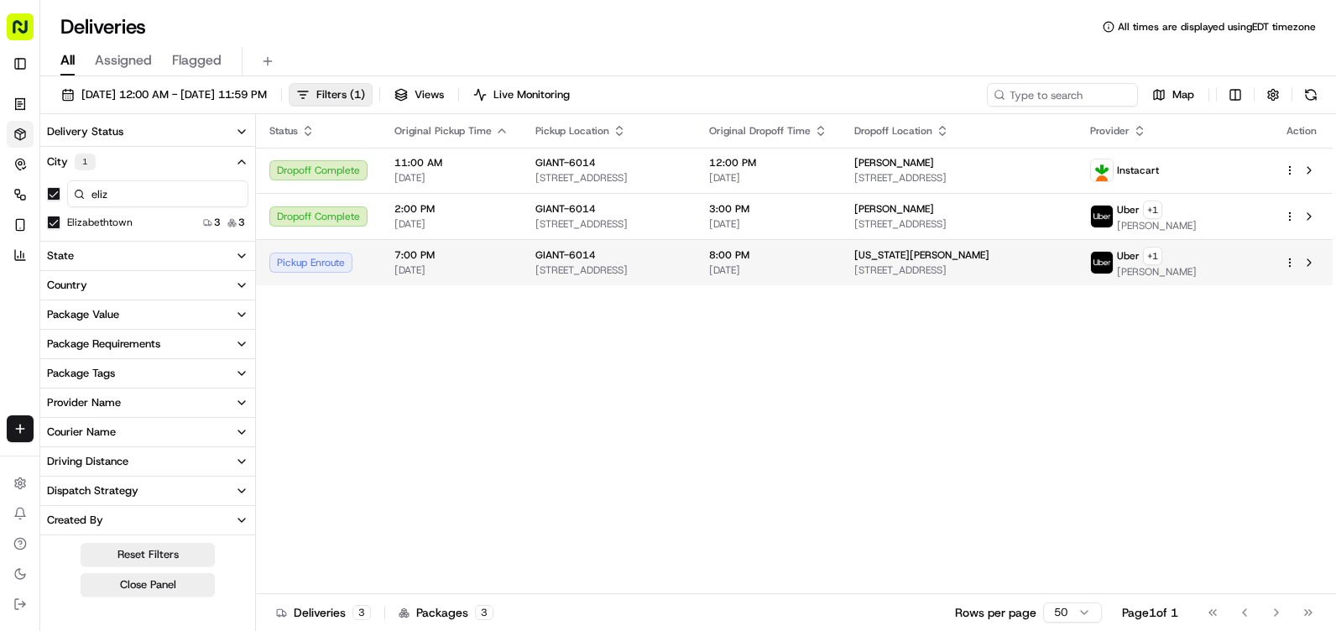
click at [1196, 263] on div "Uber + 1" at bounding box center [1157, 256] width 80 height 18
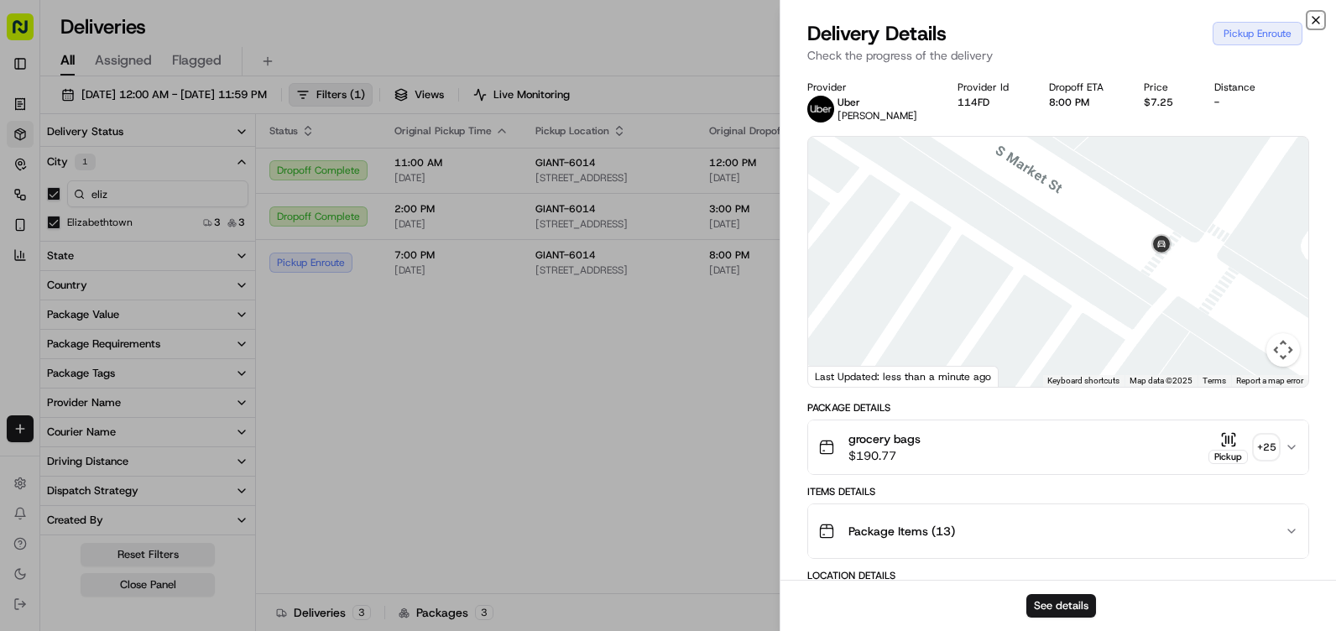
click at [1316, 16] on icon "button" at bounding box center [1315, 19] width 13 height 13
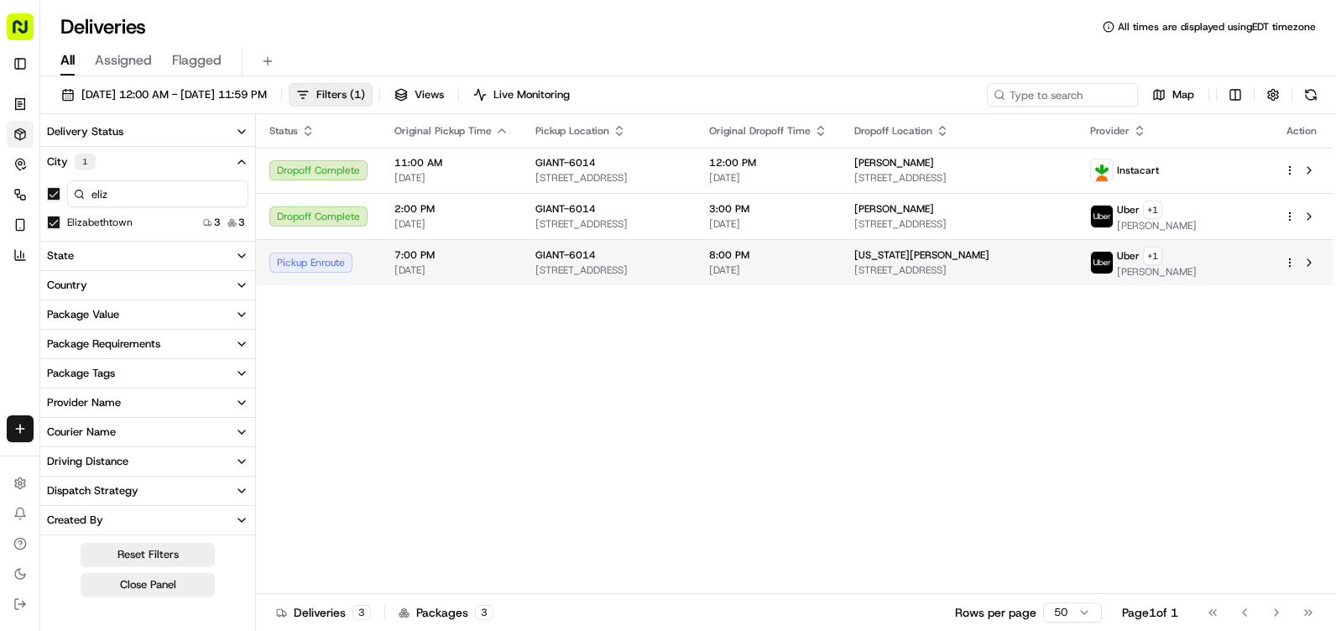
click at [1139, 257] on span "Uber" at bounding box center [1128, 255] width 23 height 13
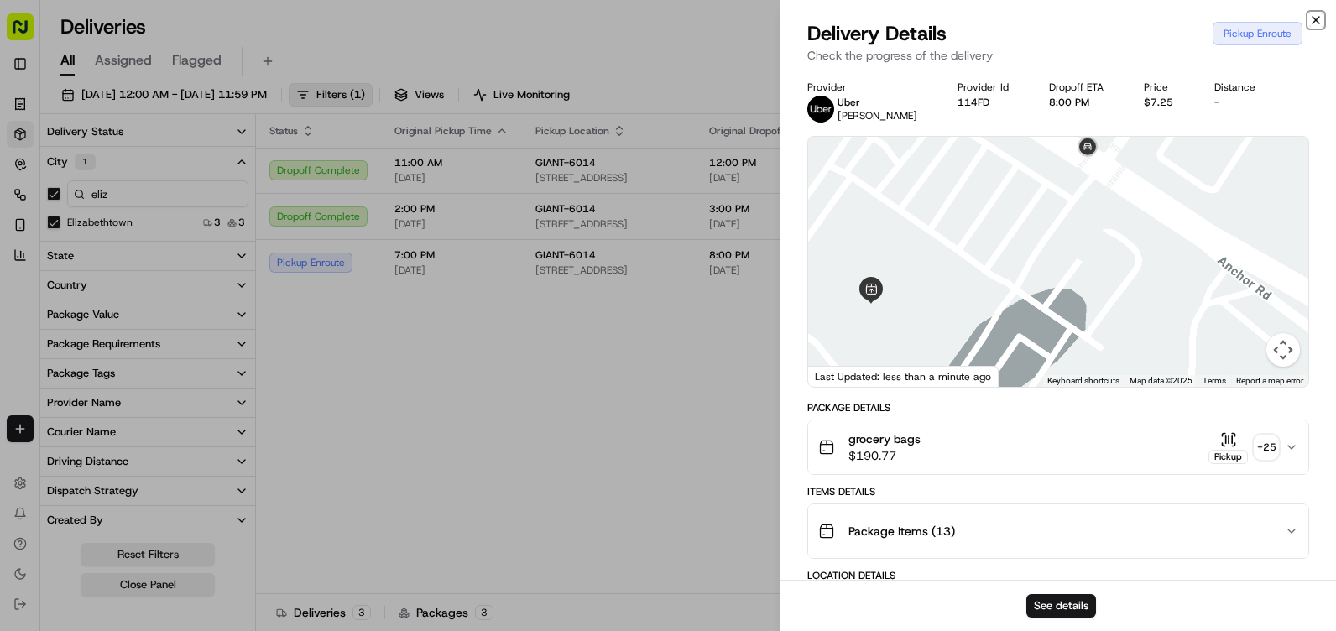
click at [1318, 14] on icon "button" at bounding box center [1315, 19] width 13 height 13
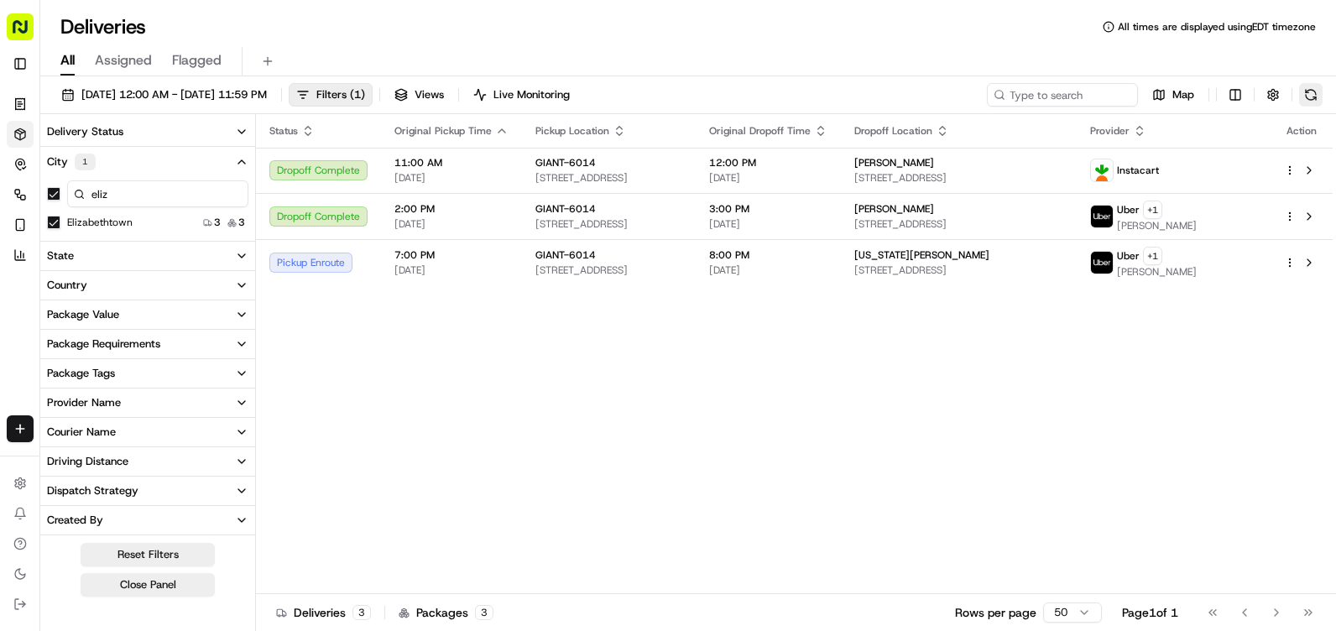
click at [1312, 91] on button at bounding box center [1310, 94] width 23 height 23
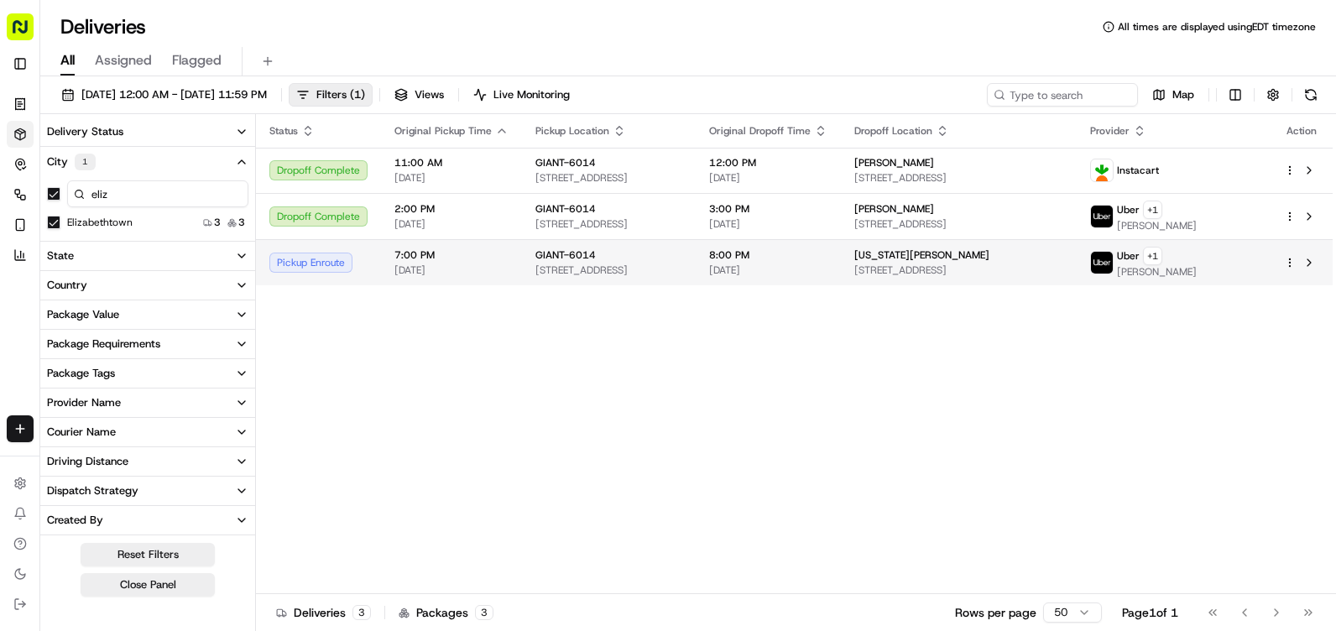
click at [1113, 258] on img at bounding box center [1102, 263] width 22 height 22
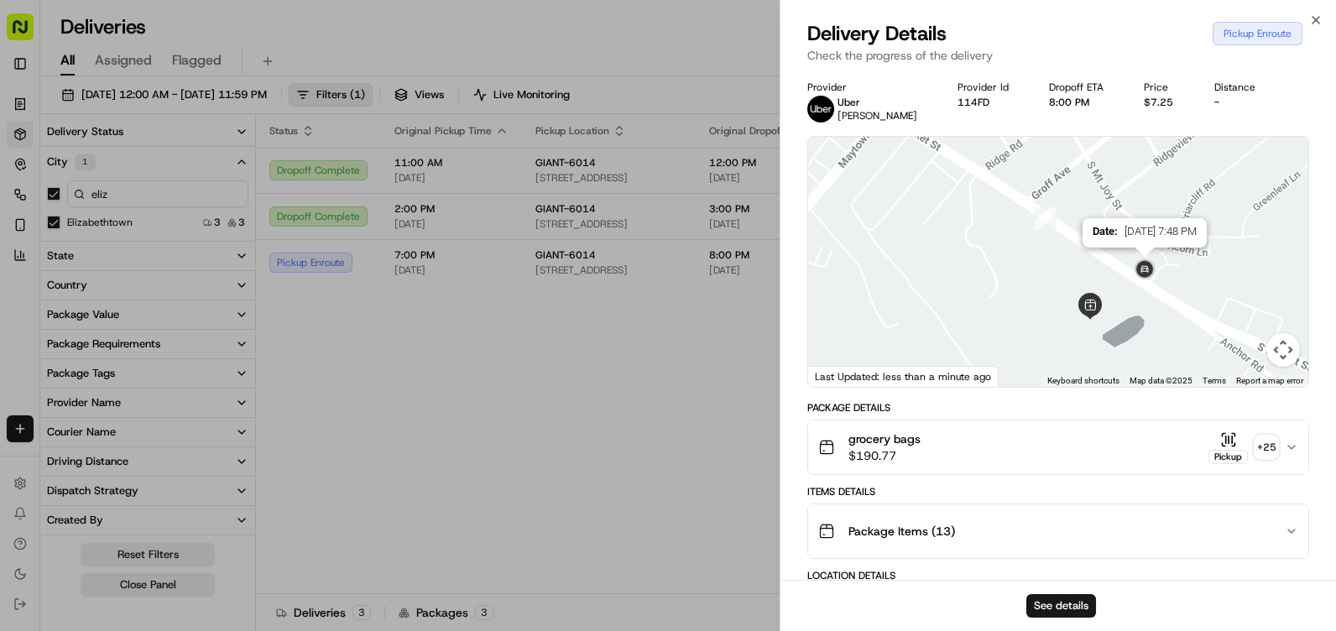
drag, startPoint x: 1161, startPoint y: 242, endPoint x: 1148, endPoint y: 272, distance: 33.1
click at [1148, 272] on img at bounding box center [1144, 270] width 27 height 27
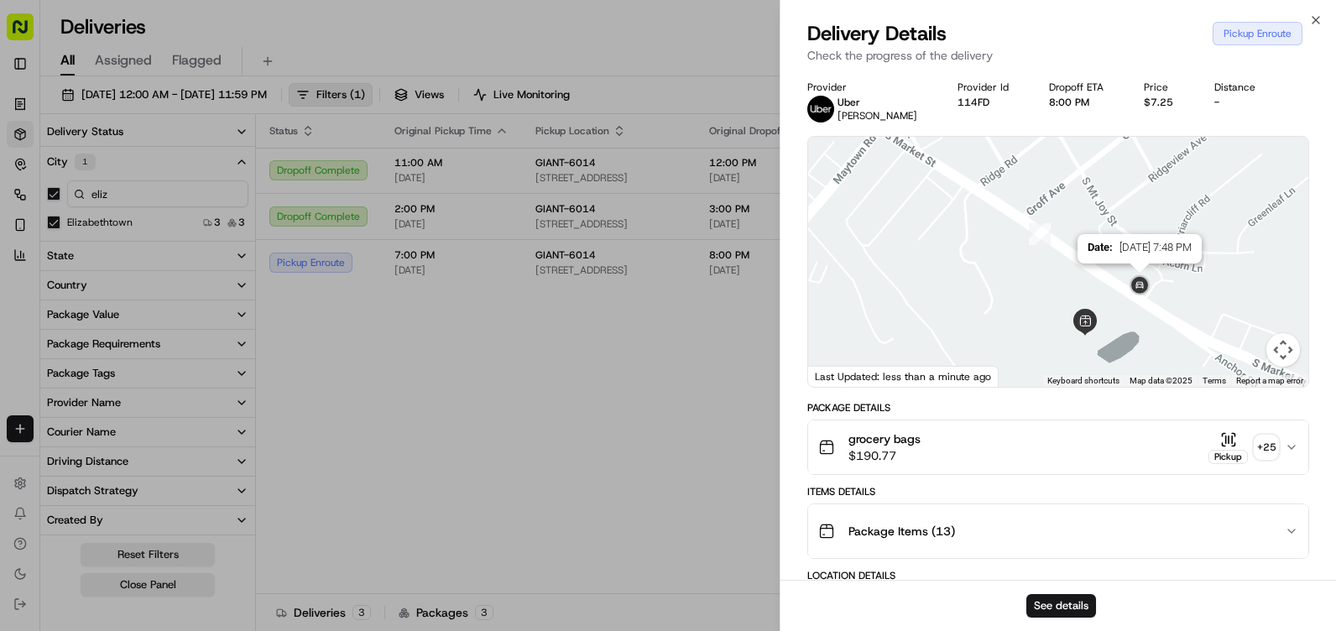
click at [1148, 272] on div "To navigate, press the arrow keys. Date : [DATE] 7:48 PM" at bounding box center [1058, 262] width 500 height 250
click at [1142, 282] on img at bounding box center [1139, 286] width 27 height 27
click at [1288, 353] on button "Map camera controls" at bounding box center [1283, 350] width 34 height 34
click at [1313, 17] on icon "button" at bounding box center [1315, 19] width 13 height 13
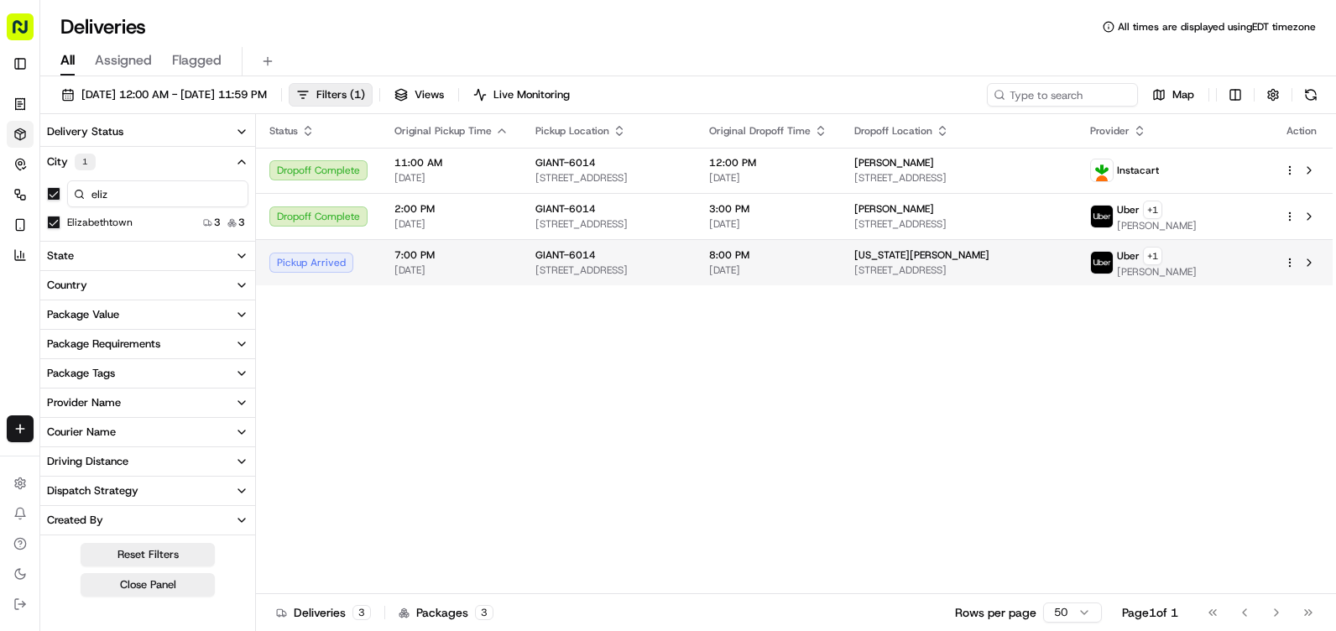
click at [1139, 262] on span "Uber" at bounding box center [1128, 255] width 23 height 13
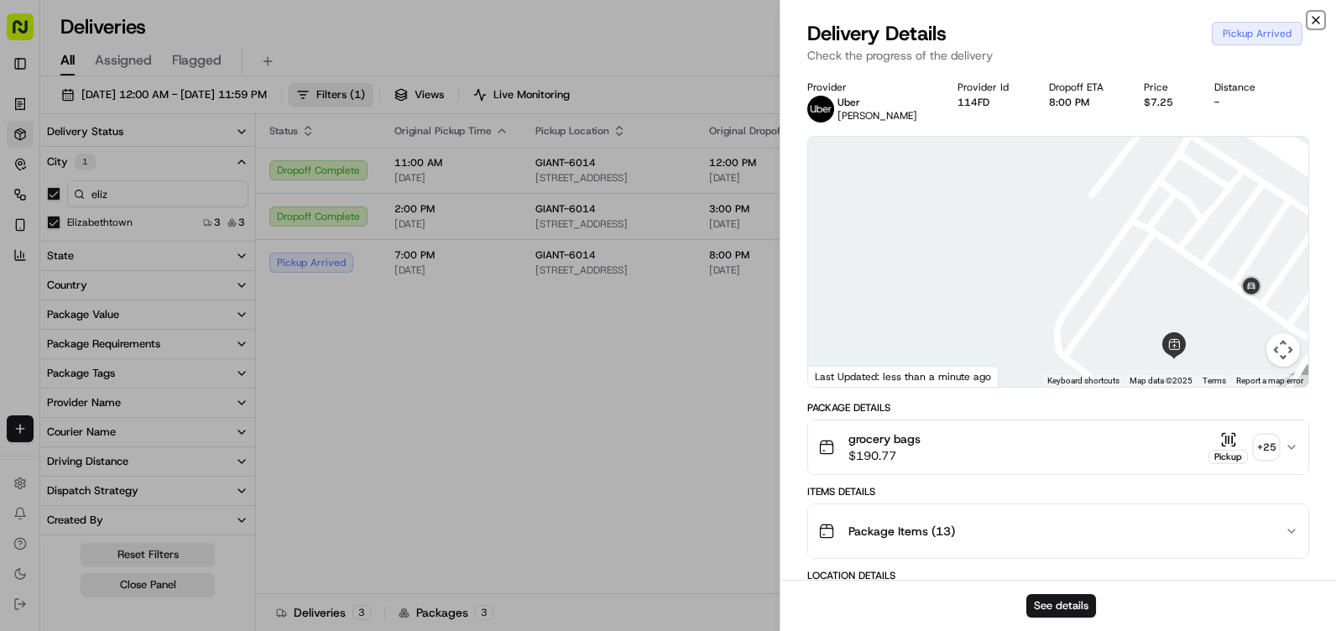
click at [1314, 20] on icon "button" at bounding box center [1315, 19] width 13 height 13
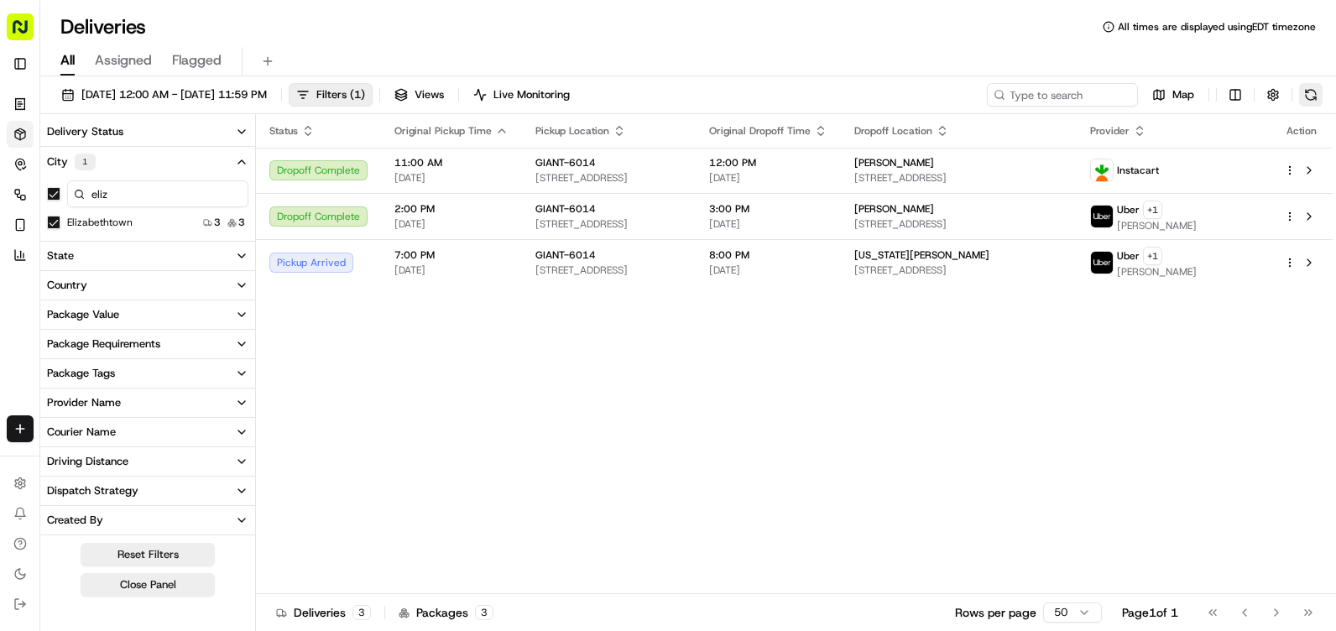
click at [1316, 87] on button at bounding box center [1310, 94] width 23 height 23
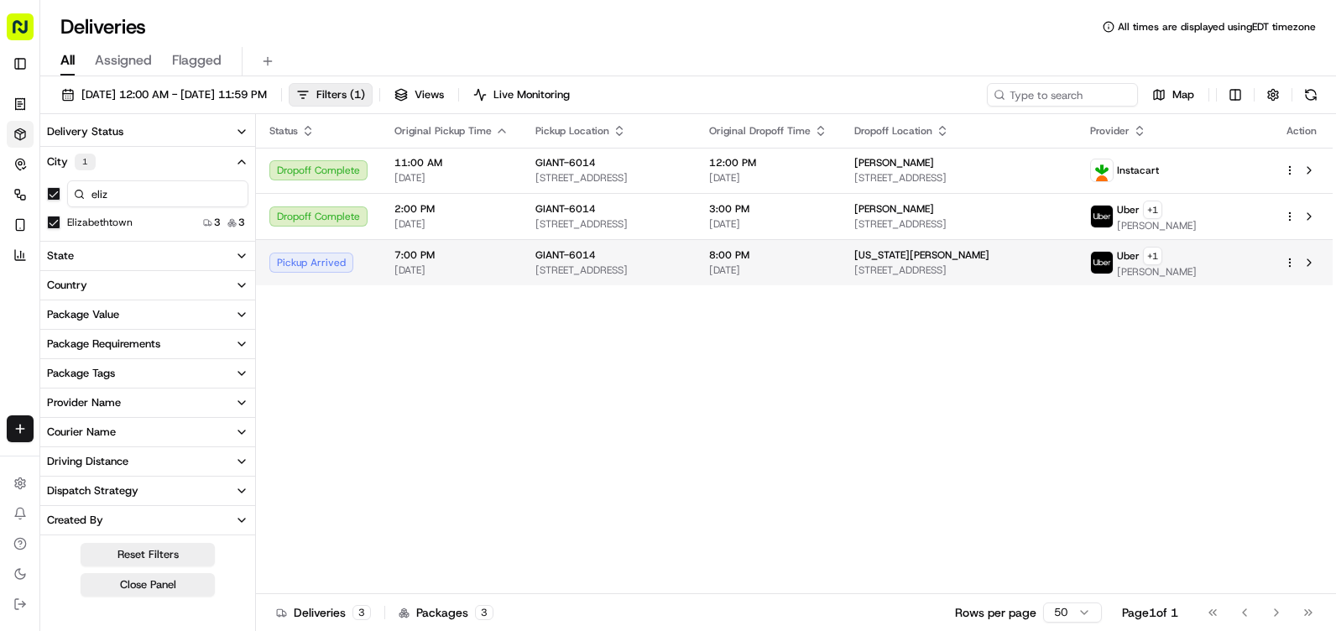
click at [1196, 265] on span "[PERSON_NAME]" at bounding box center [1157, 271] width 80 height 13
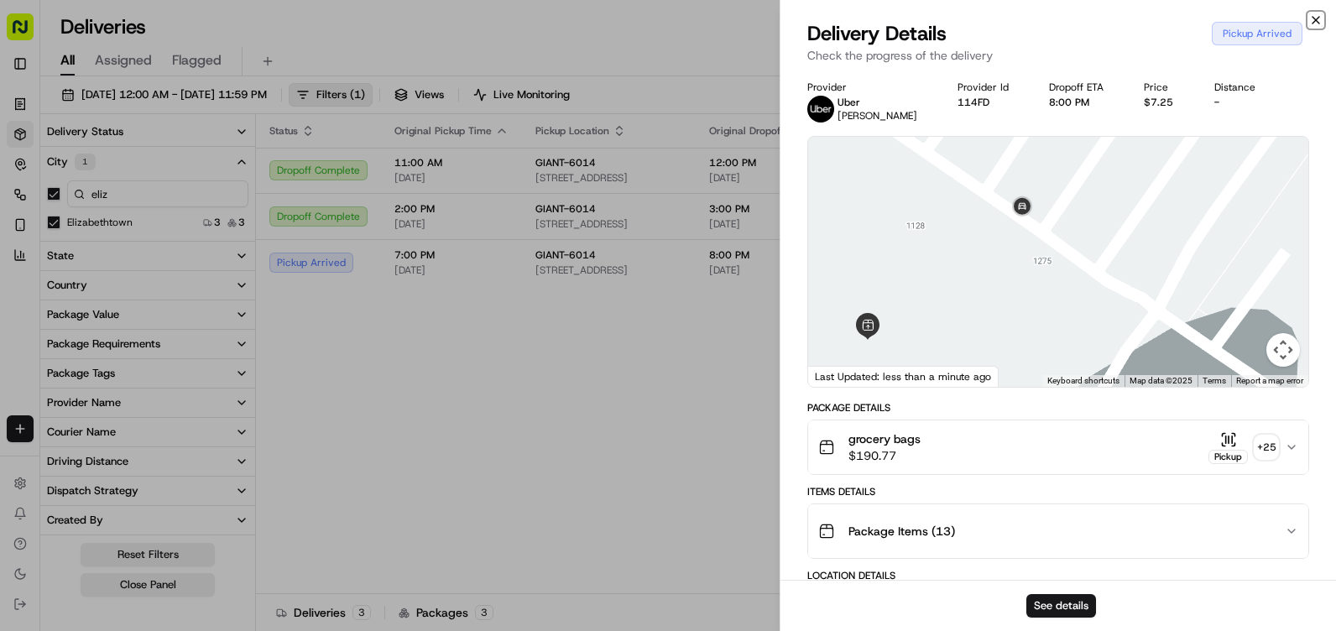
click at [1319, 20] on icon "button" at bounding box center [1315, 19] width 13 height 13
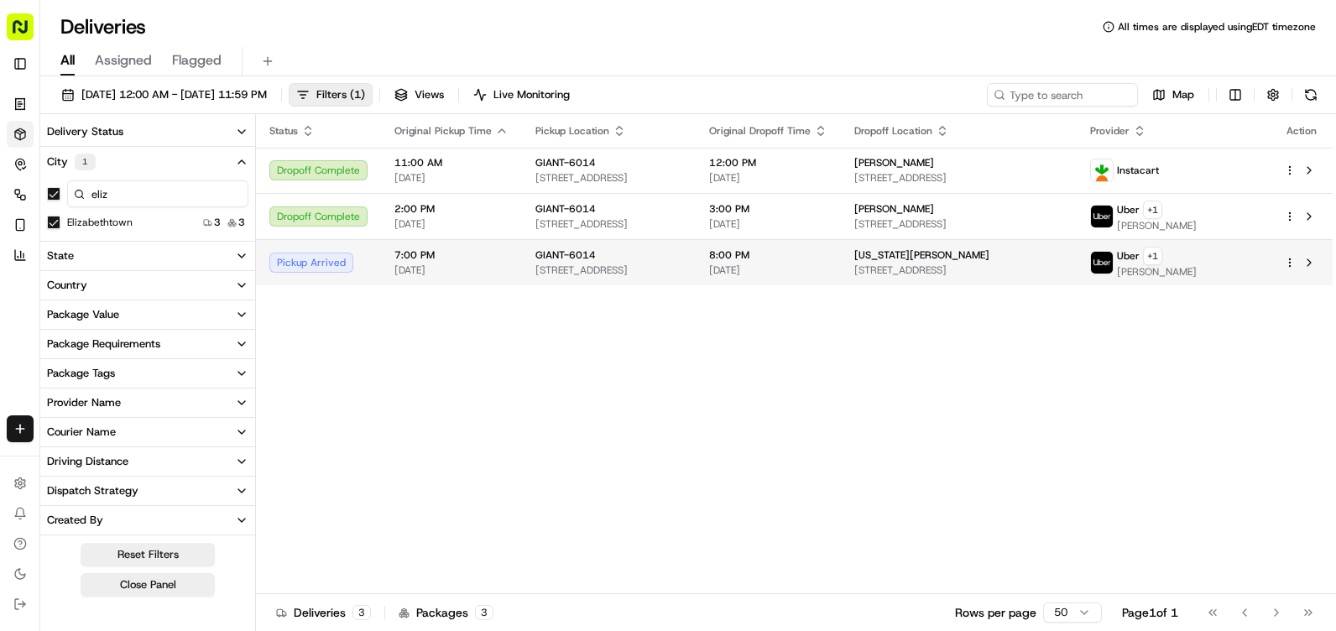
click at [1196, 263] on div "Uber + 1" at bounding box center [1157, 256] width 80 height 18
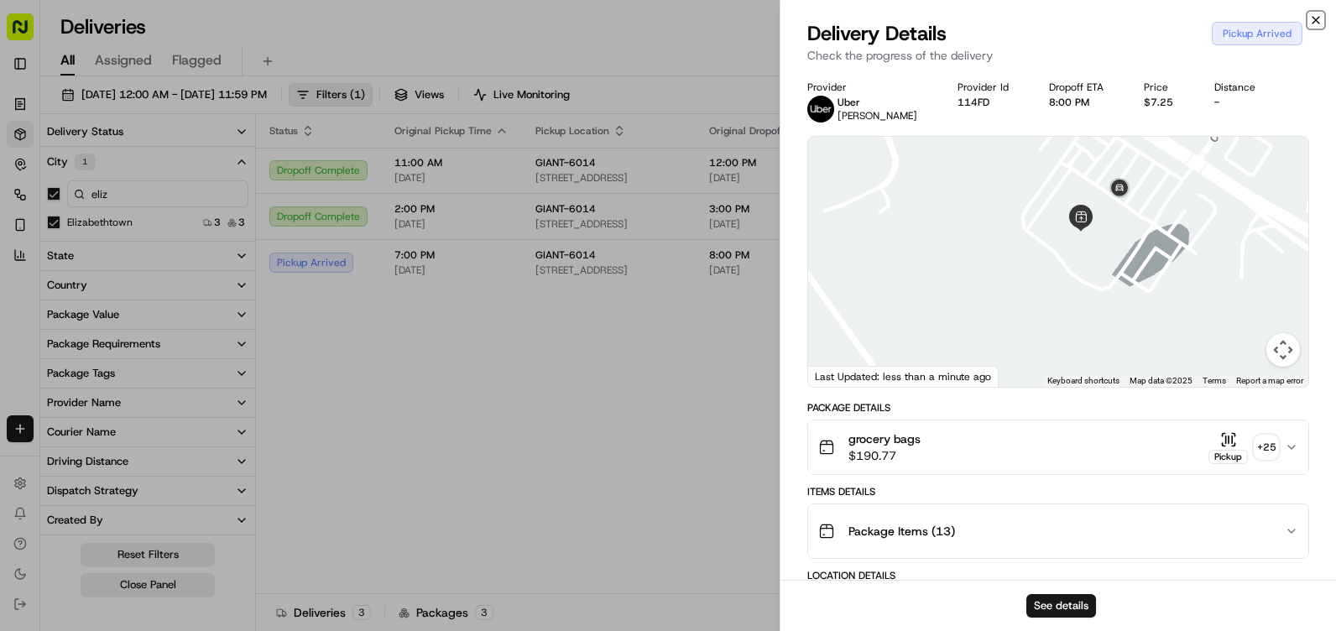
click at [1316, 18] on icon "button" at bounding box center [1315, 19] width 13 height 13
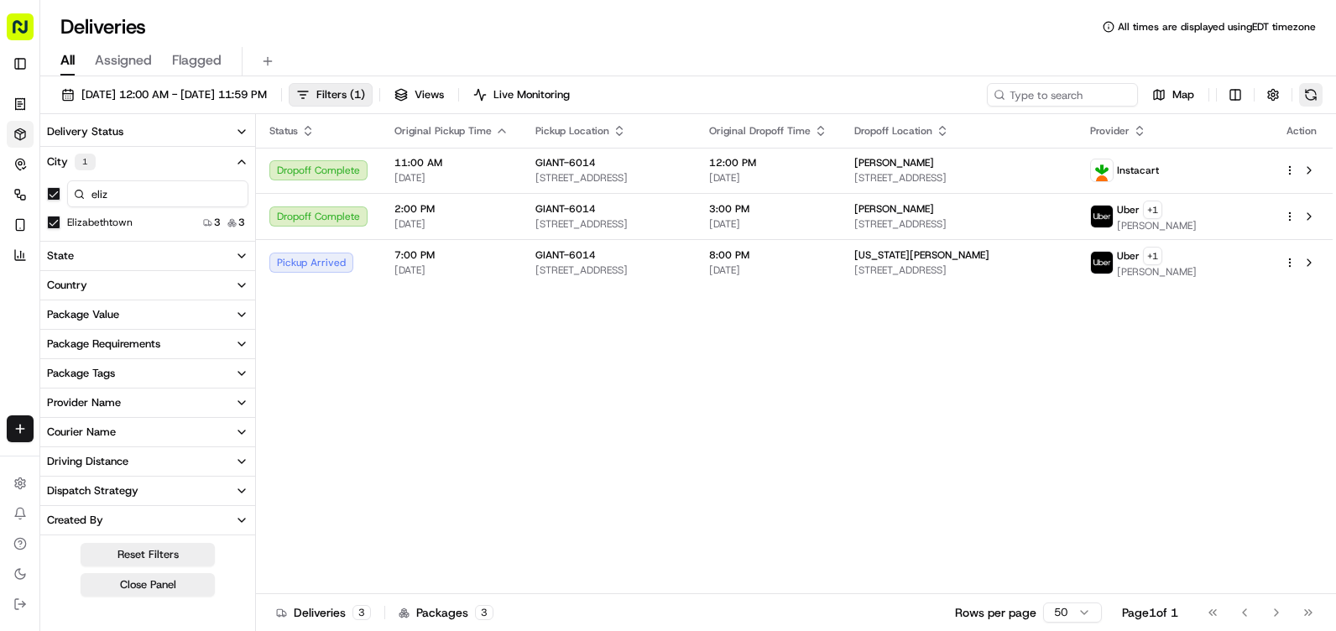
click at [1310, 96] on button at bounding box center [1310, 94] width 23 height 23
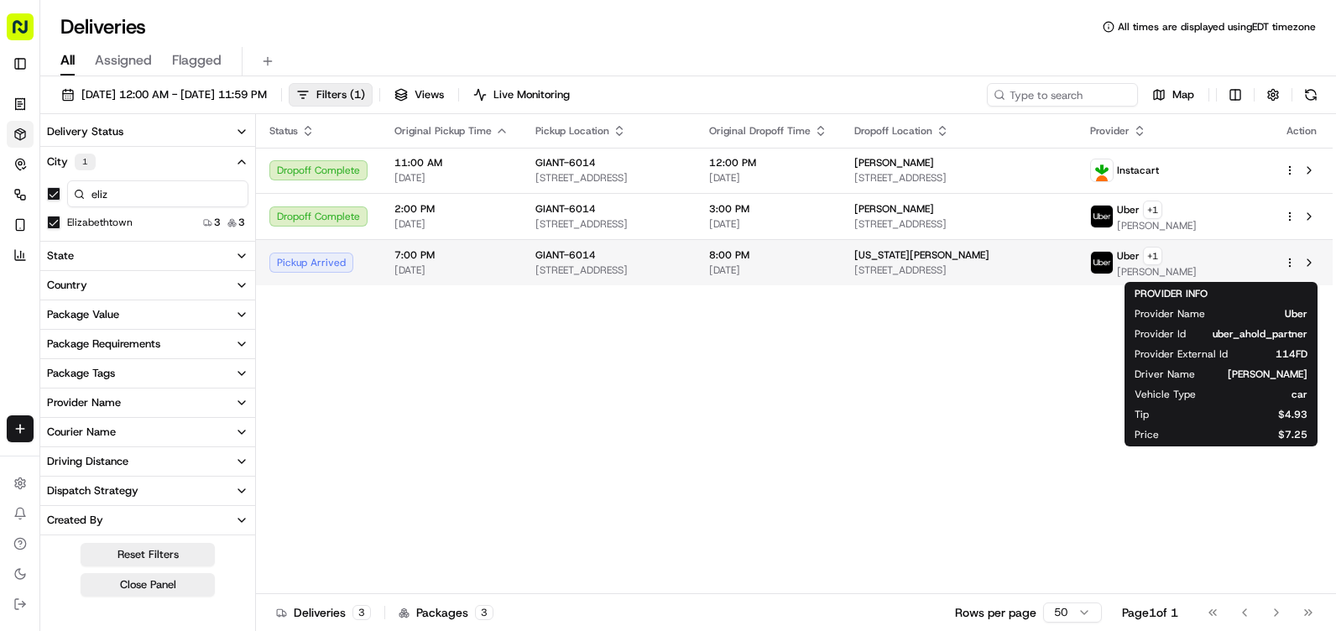
click at [1139, 253] on span "Uber" at bounding box center [1128, 255] width 23 height 13
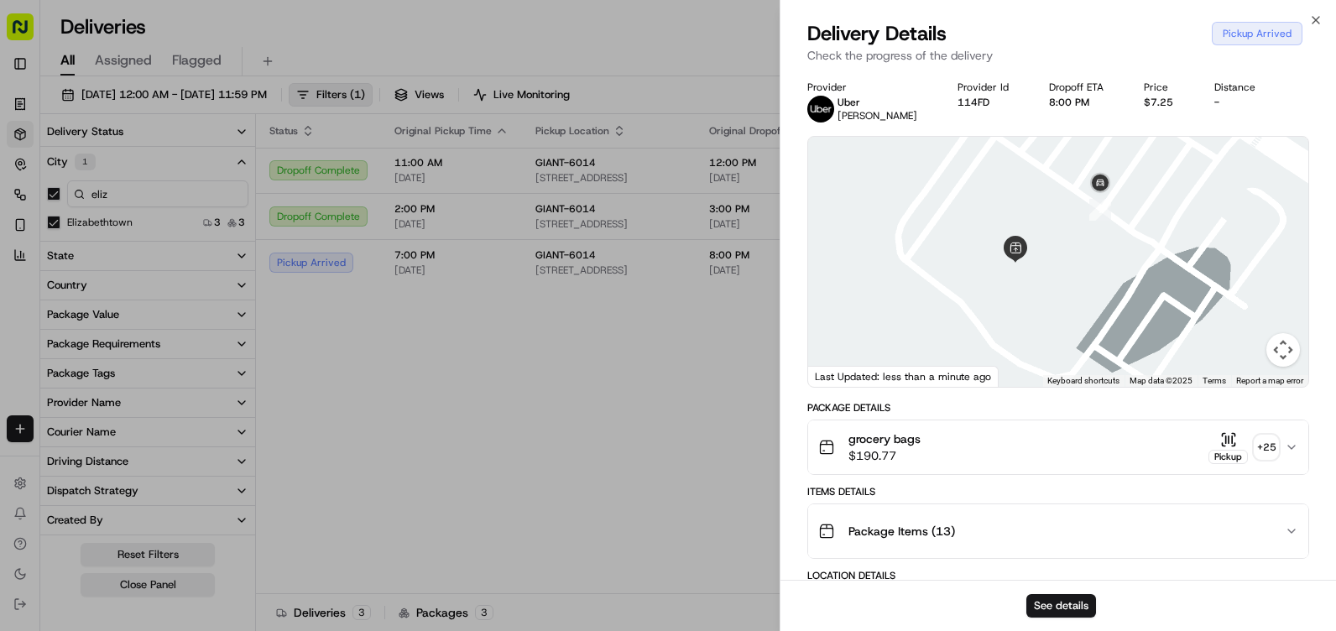
click at [1332, 28] on div "Delivery Details Pickup Arrived Check the progress of the delivery" at bounding box center [1057, 45] width 555 height 50
click at [1313, 16] on icon "button" at bounding box center [1315, 19] width 13 height 13
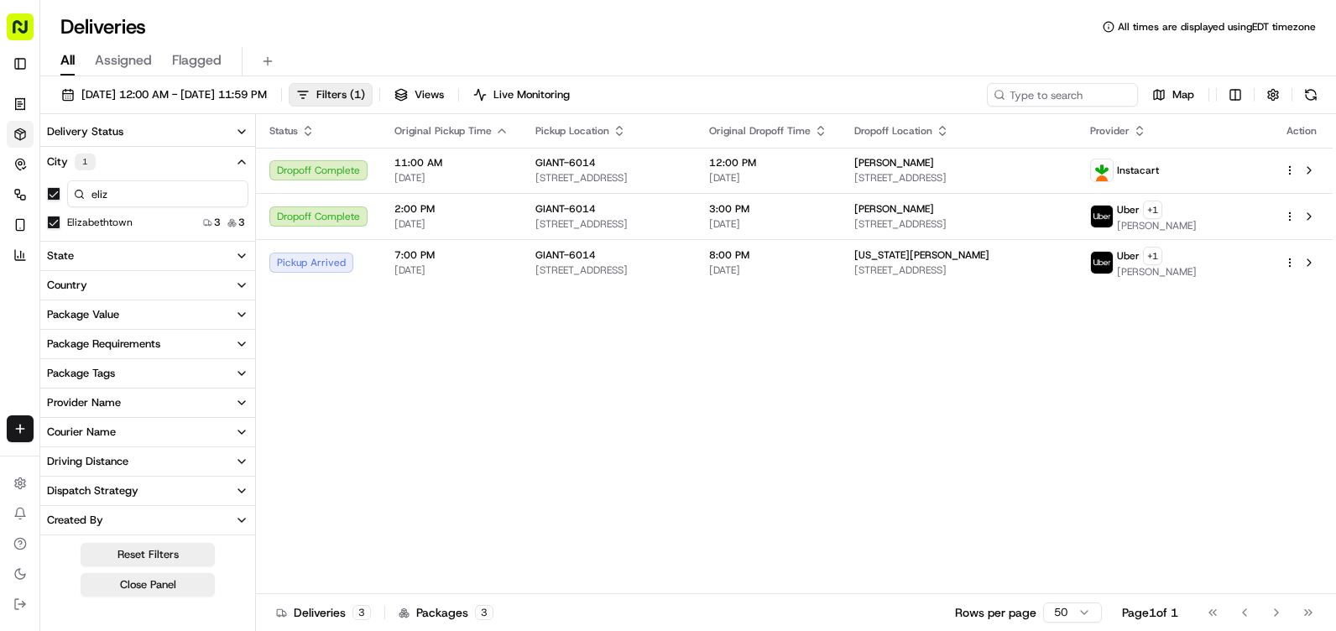
click at [1299, 81] on div "[DATE] 12:00 AM - [DATE] 11:59 PM Filters ( 1 ) Views Live Monitoring Map Deliv…" at bounding box center [687, 355] width 1295 height 558
click at [1322, 107] on div "[DATE] 12:00 AM - [DATE] 11:59 PM Filters ( 1 ) Views Live Monitoring Map" at bounding box center [687, 98] width 1295 height 31
click at [1321, 102] on button at bounding box center [1310, 94] width 23 height 23
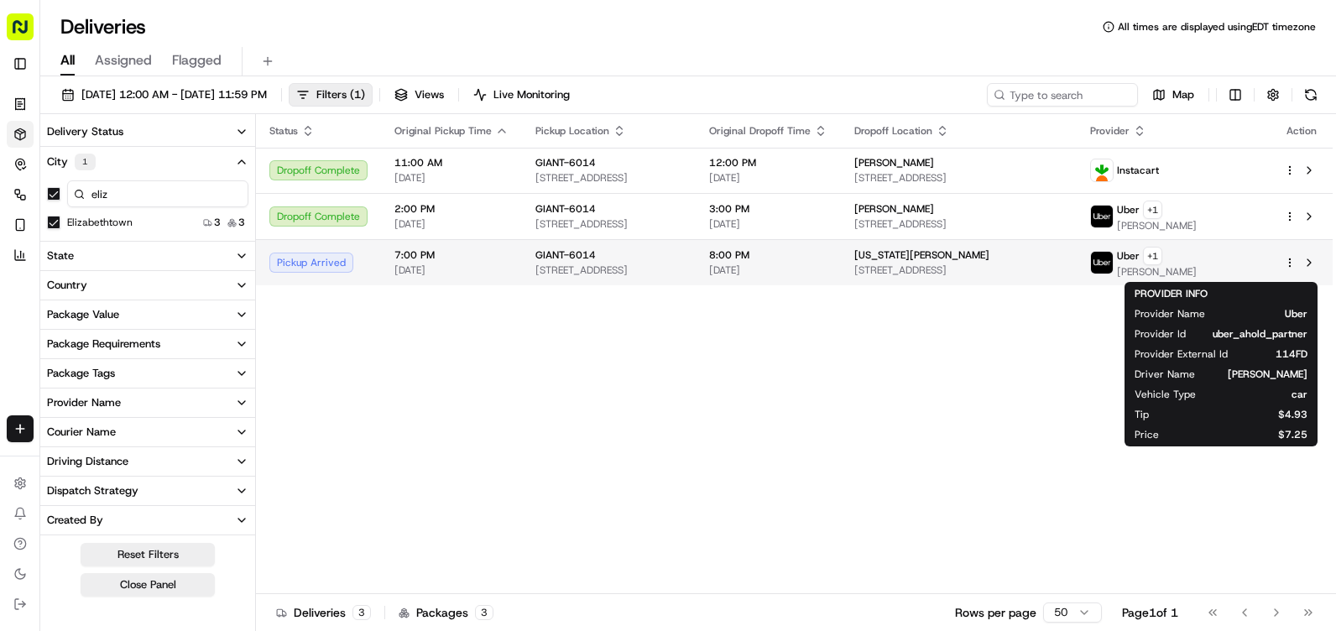
click at [1196, 265] on span "[PERSON_NAME]" at bounding box center [1157, 271] width 80 height 13
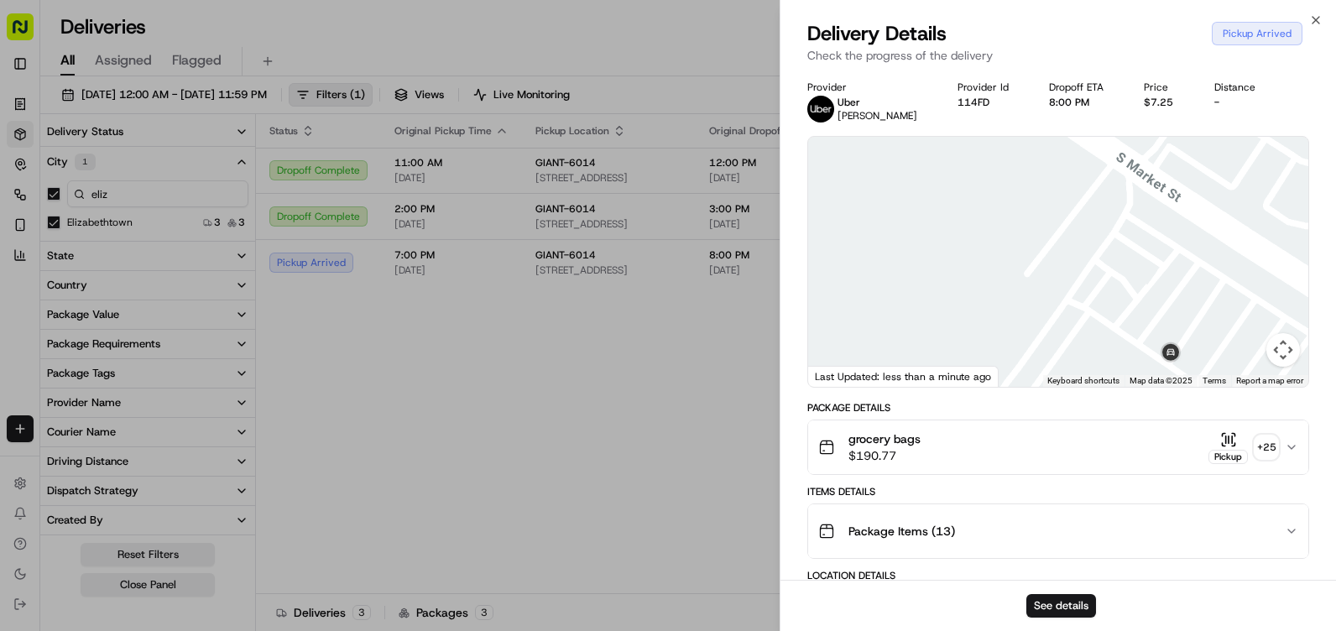
click at [1327, 23] on div "Delivery Details Pickup Arrived Check the progress of the delivery" at bounding box center [1057, 45] width 555 height 50
click at [1311, 10] on div "Close Delivery Details Pickup Arrived Check the progress of the delivery Provid…" at bounding box center [1057, 315] width 556 height 631
click at [1317, 18] on icon "button" at bounding box center [1315, 19] width 13 height 13
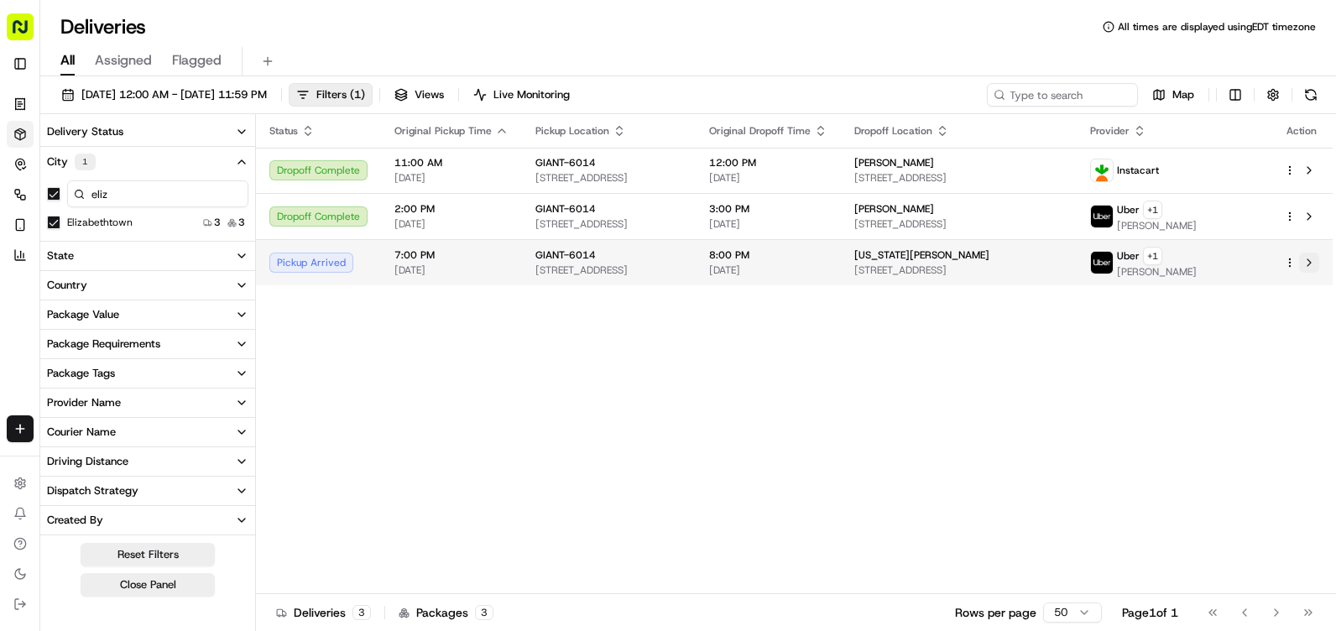
click at [1315, 263] on button at bounding box center [1309, 263] width 20 height 20
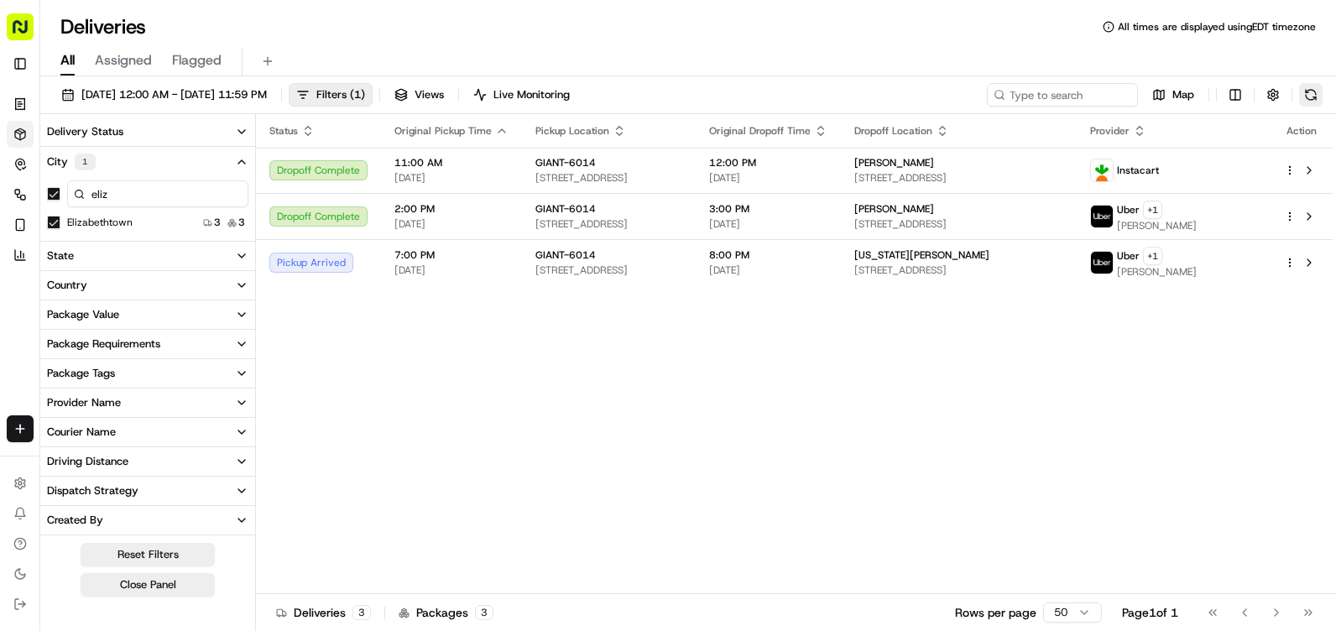
click at [1309, 91] on button at bounding box center [1310, 94] width 23 height 23
click at [1312, 90] on button at bounding box center [1310, 94] width 23 height 23
click at [1308, 104] on button at bounding box center [1310, 94] width 23 height 23
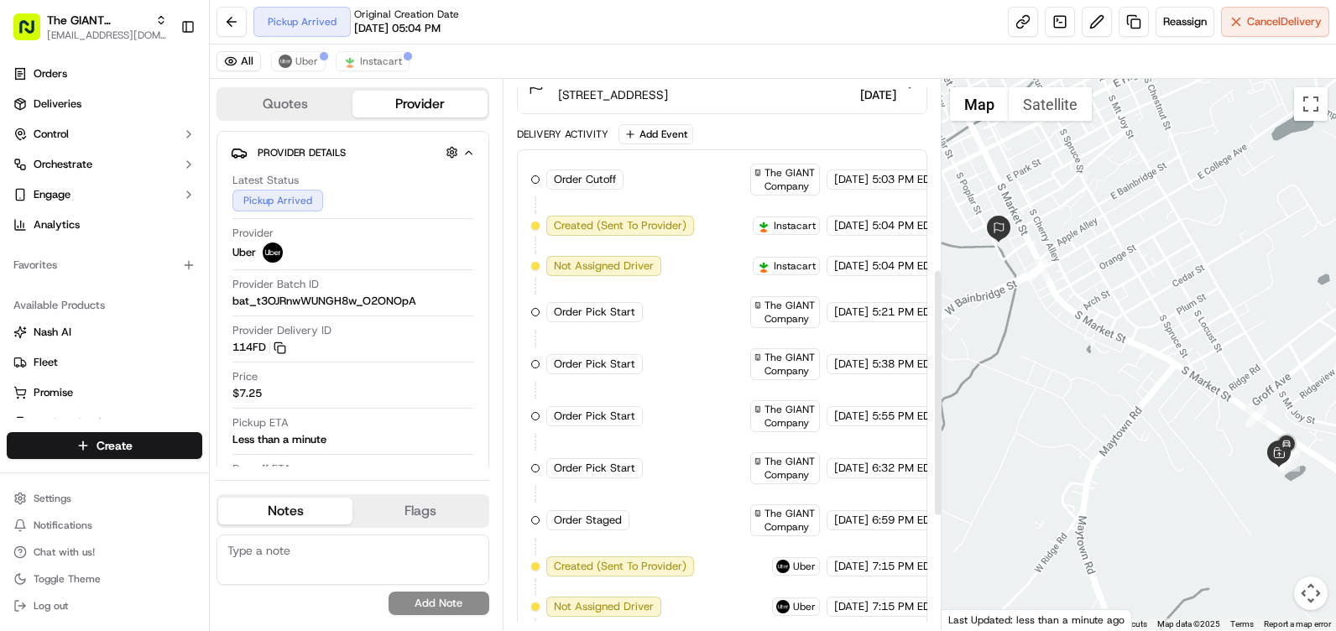
scroll to position [670, 0]
